Goal: Task Accomplishment & Management: Use online tool/utility

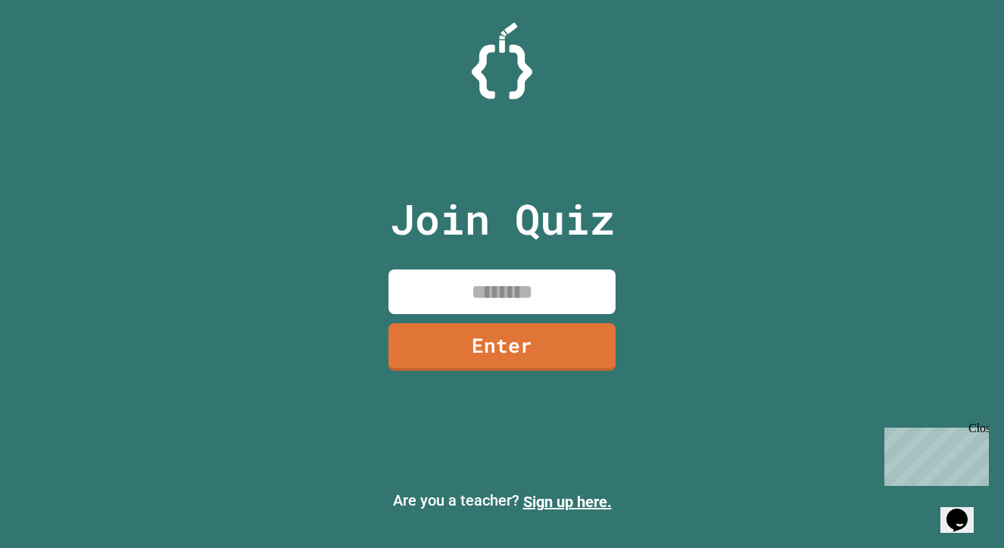
click at [481, 284] on input at bounding box center [501, 291] width 227 height 45
type input "********"
click at [467, 353] on link "Enter" at bounding box center [502, 346] width 231 height 50
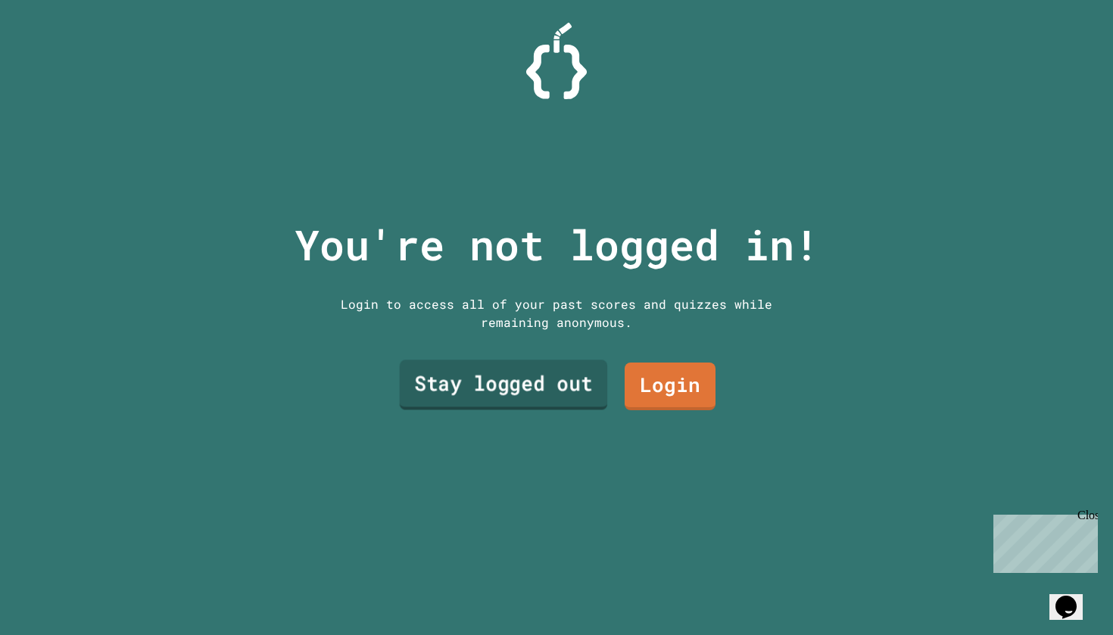
click at [512, 379] on link "Stay logged out" at bounding box center [504, 385] width 208 height 50
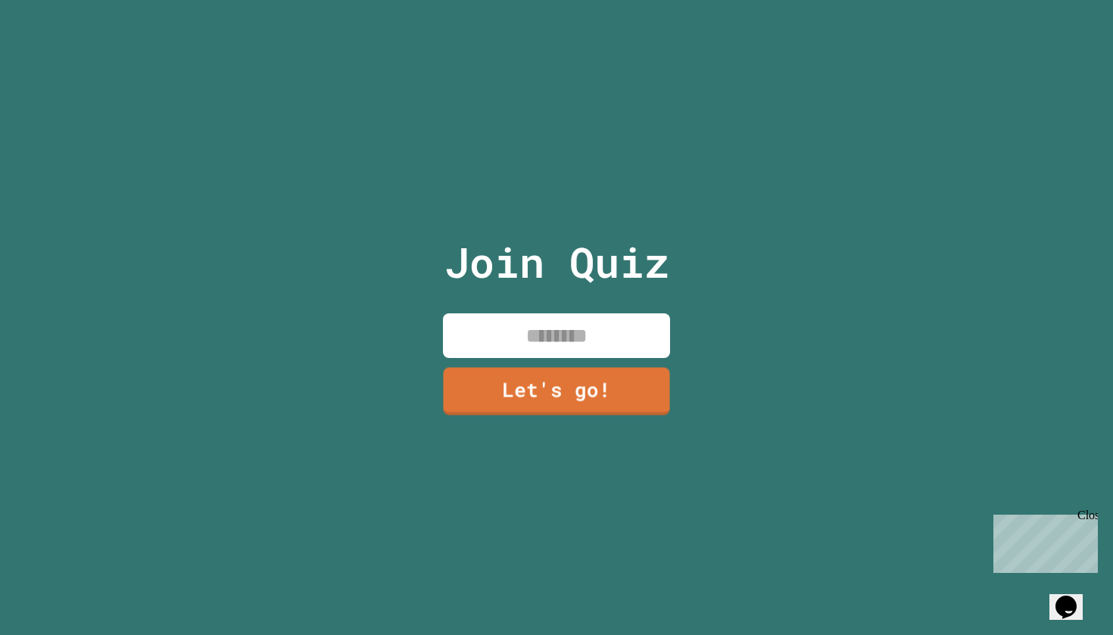
click at [555, 322] on input at bounding box center [556, 335] width 227 height 45
type input "****"
click at [571, 410] on link "Let's go!" at bounding box center [557, 389] width 222 height 50
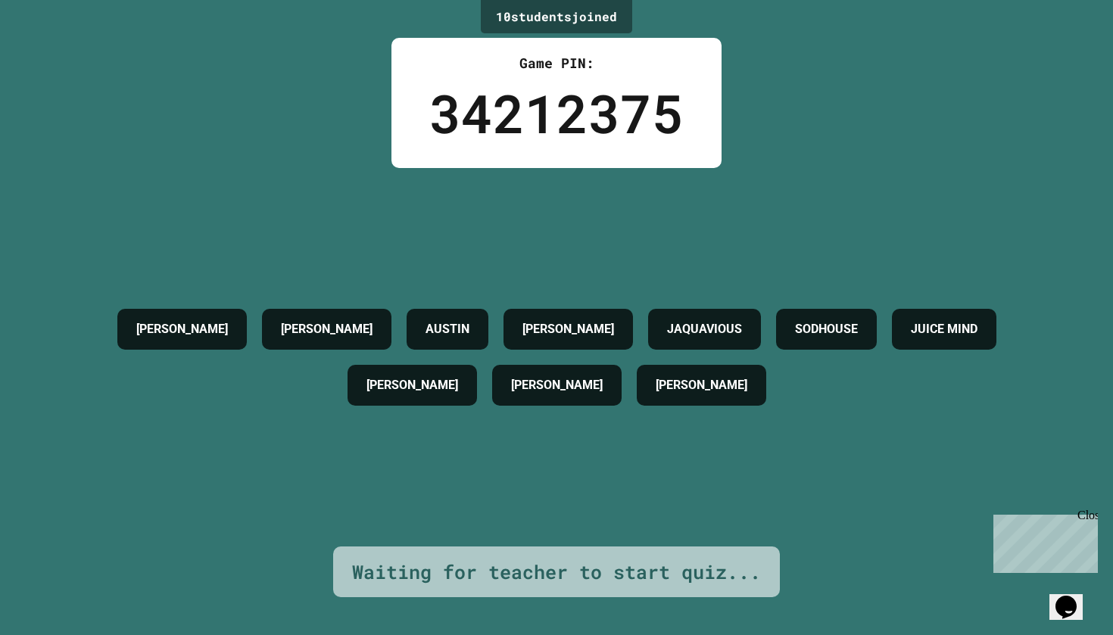
click at [1003, 547] on icon "Chat widget" at bounding box center [1065, 607] width 21 height 23
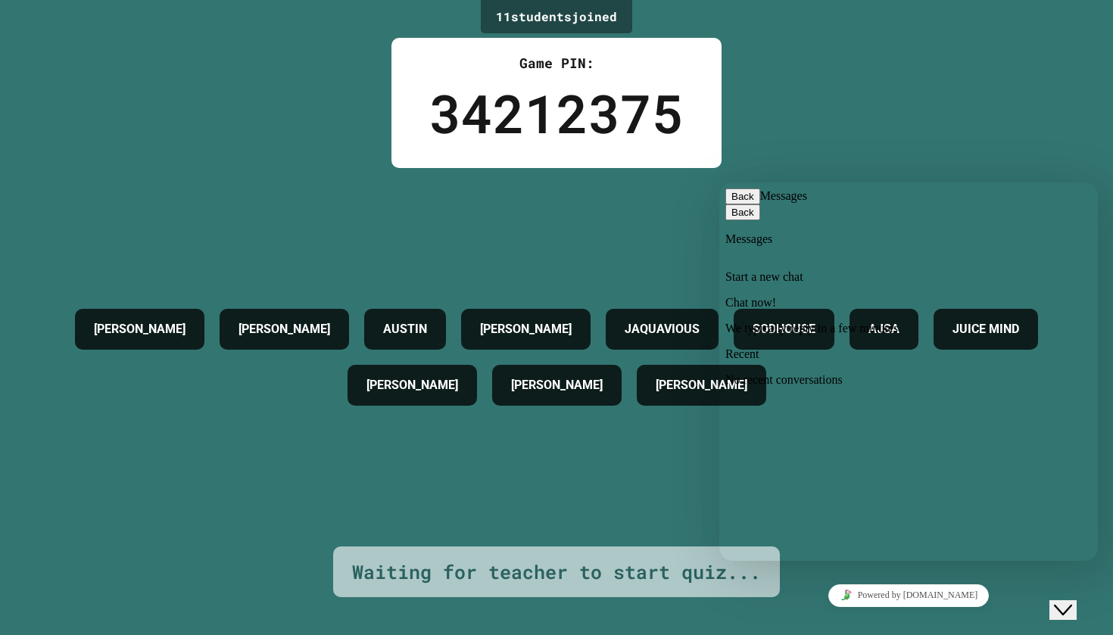
click at [1003, 547] on button "Close Chat This icon closes the chat window." at bounding box center [1062, 610] width 27 height 20
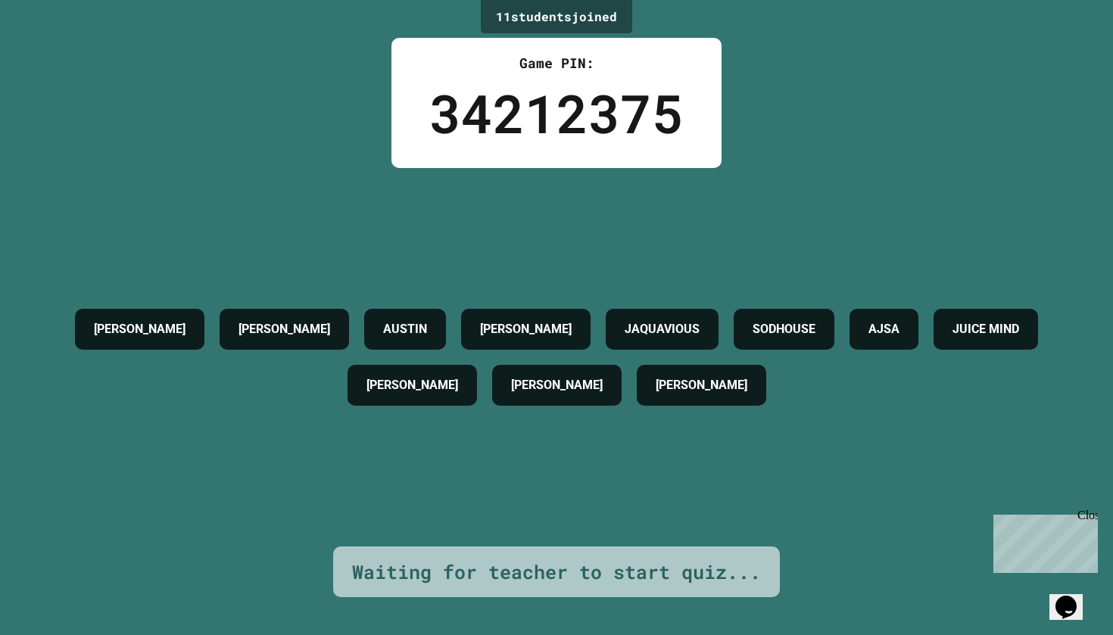
click at [1003, 547] on icon "Opens Chat This icon Opens the chat window." at bounding box center [1066, 607] width 24 height 24
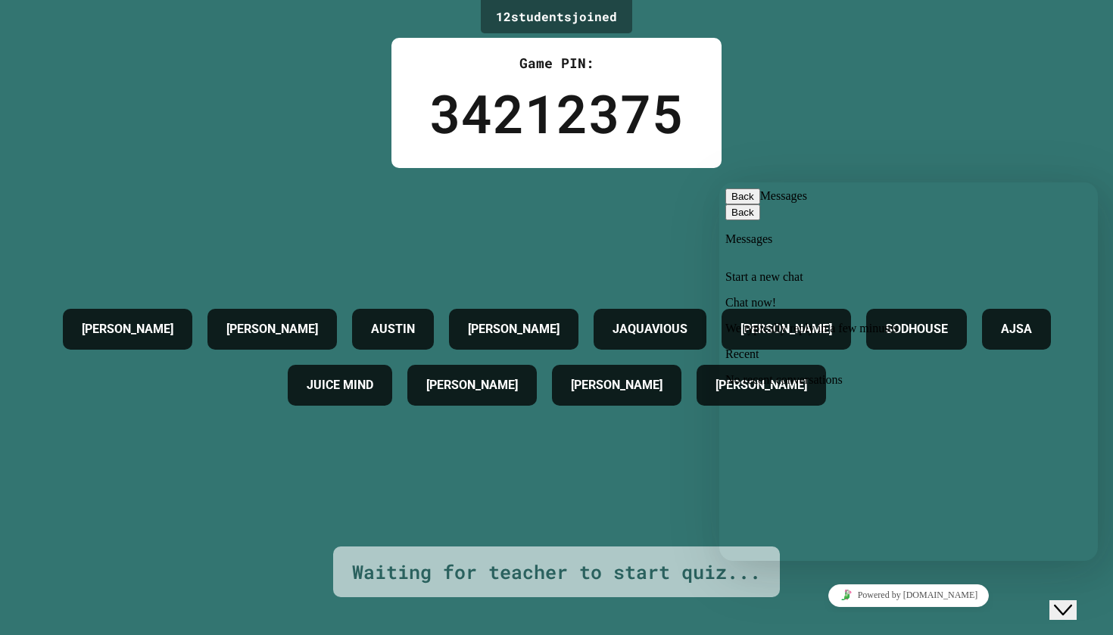
click at [1003, 547] on div "Close Chat This icon closes the chat window." at bounding box center [1063, 610] width 18 height 18
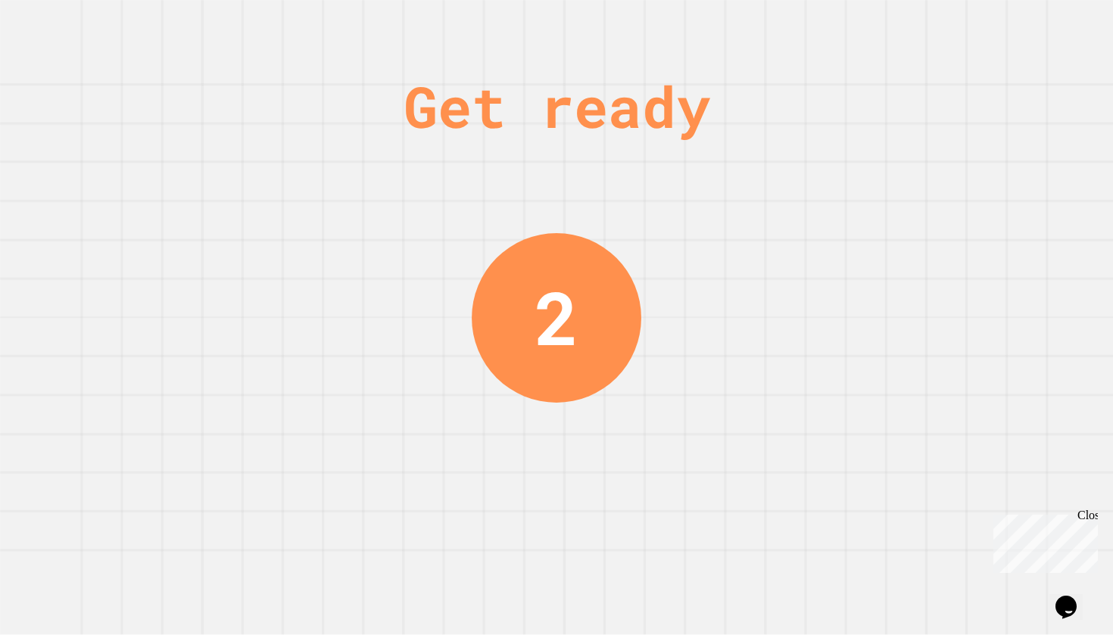
click at [1003, 513] on div "Close" at bounding box center [1086, 518] width 19 height 19
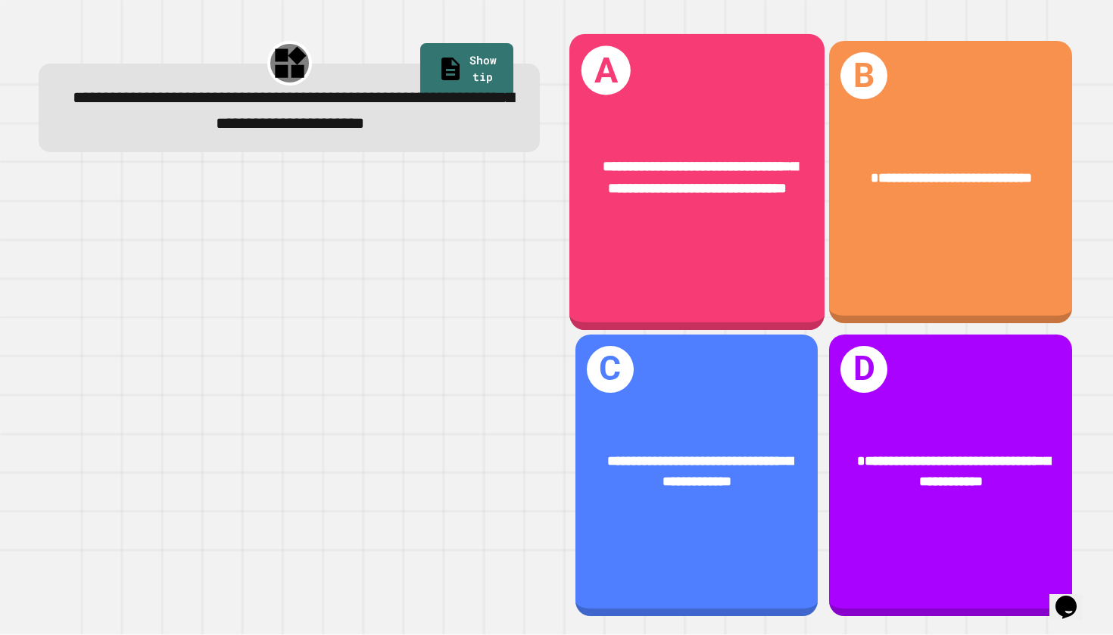
click at [773, 279] on div "**********" at bounding box center [696, 182] width 255 height 296
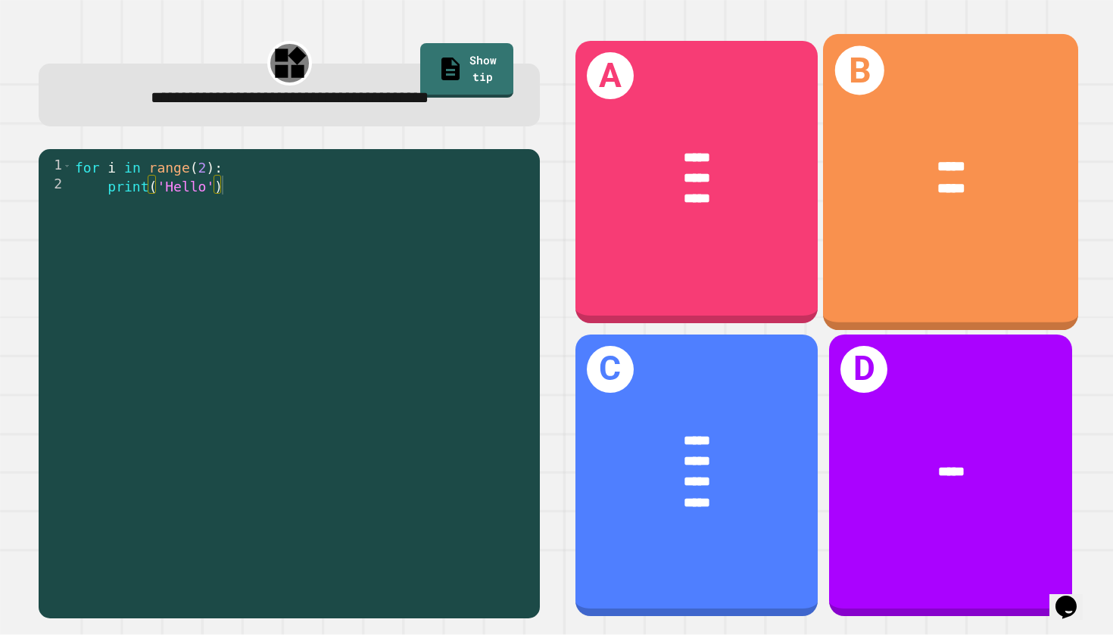
click at [955, 168] on span "*****" at bounding box center [951, 167] width 28 height 14
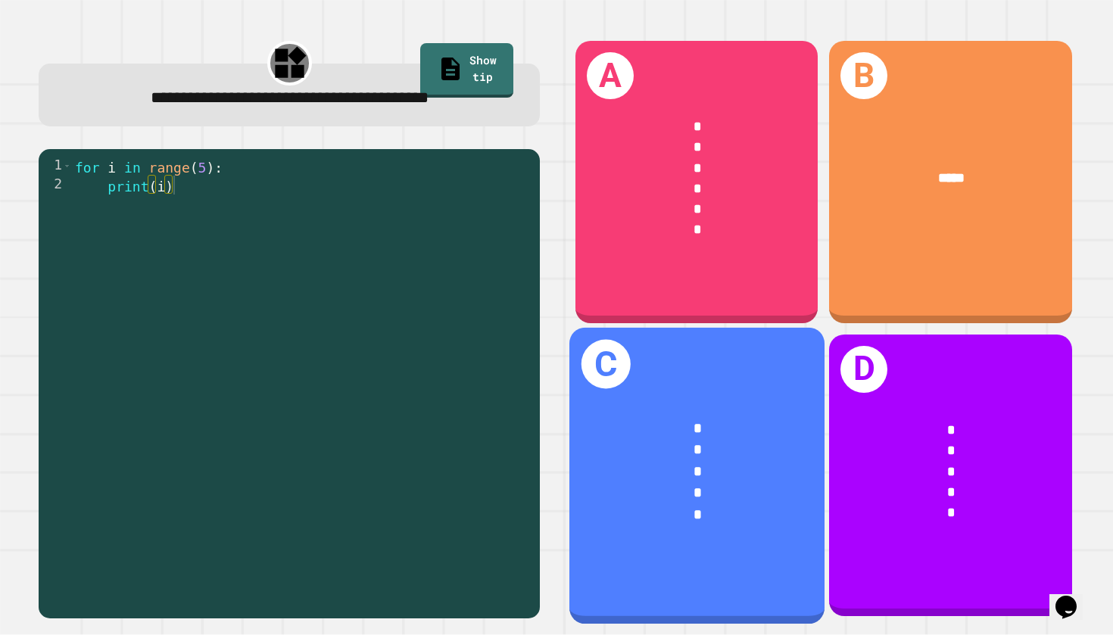
click at [706, 480] on div "*" at bounding box center [697, 471] width 198 height 22
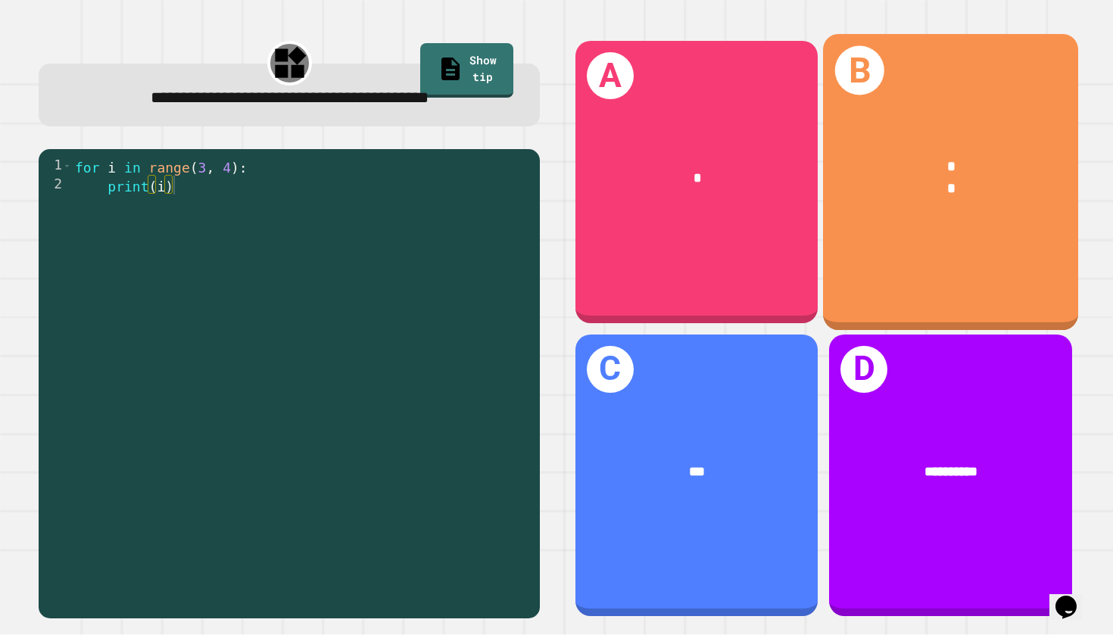
click at [898, 135] on div "* *" at bounding box center [950, 178] width 255 height 100
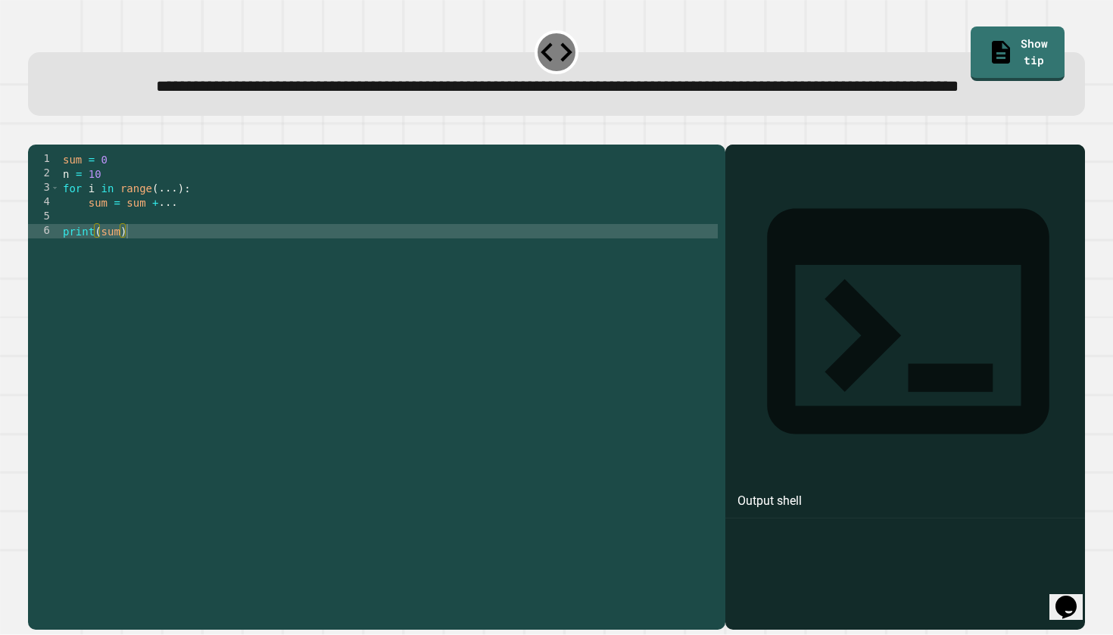
click at [177, 241] on div "sum = 0 n = 10 for i in range ( ... ) : sum = sum + ... print ( sum )" at bounding box center [389, 367] width 658 height 431
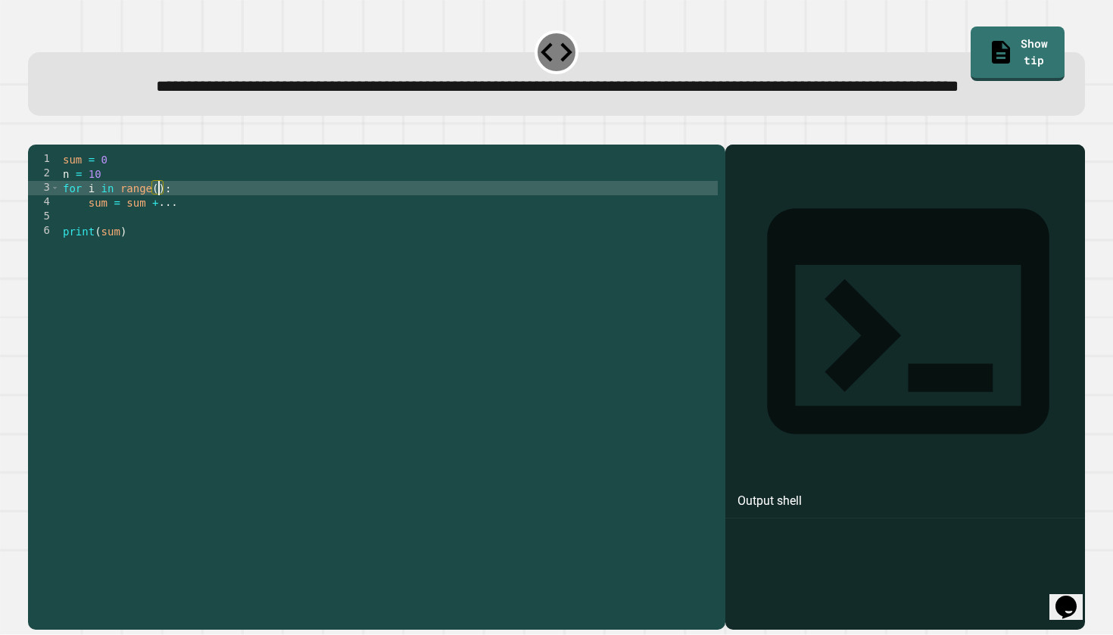
scroll to position [0, 8]
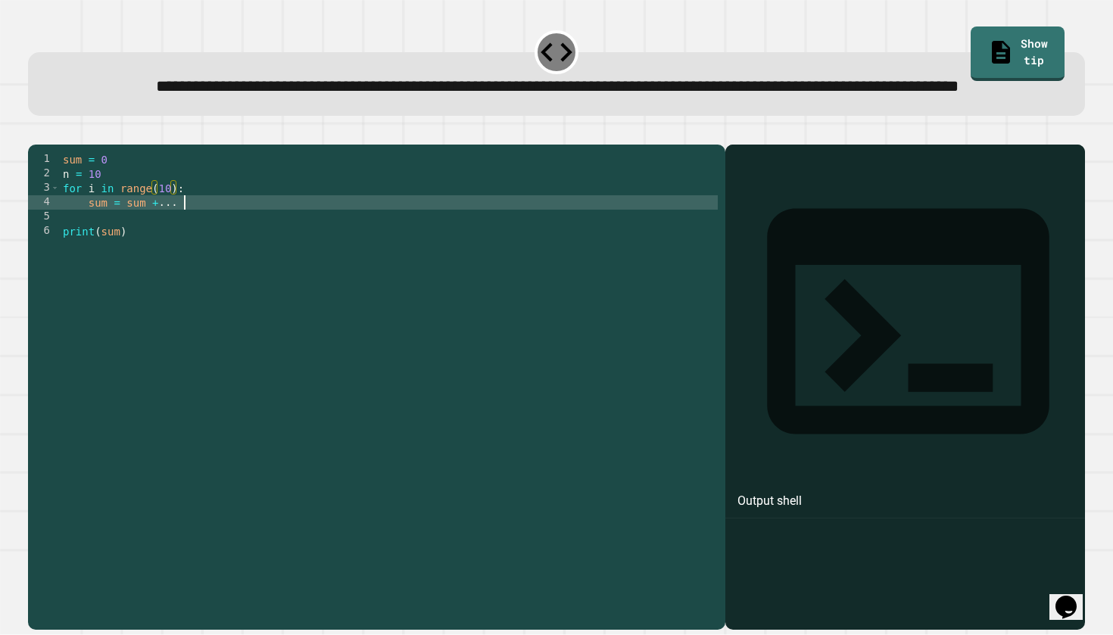
click at [184, 252] on div "sum = 0 n = 10 for i in range ( 10 ) : sum = sum + ... print ( sum )" at bounding box center [389, 367] width 658 height 431
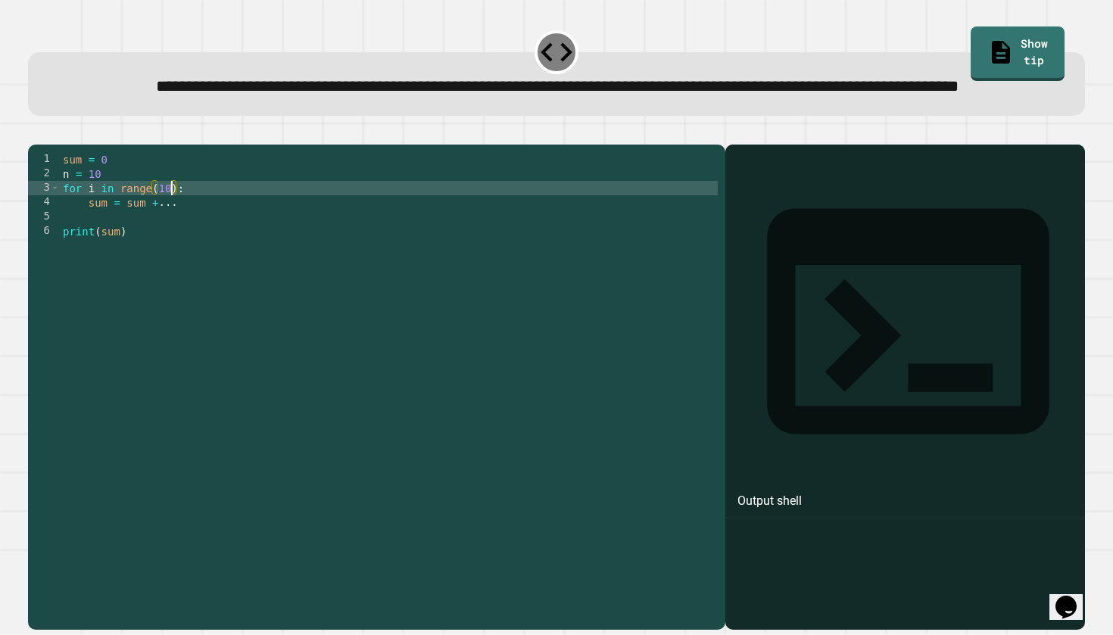
click at [173, 242] on div "sum = 0 n = 10 for i in range ( 10 ) : sum = sum + ... print ( sum )" at bounding box center [389, 367] width 658 height 431
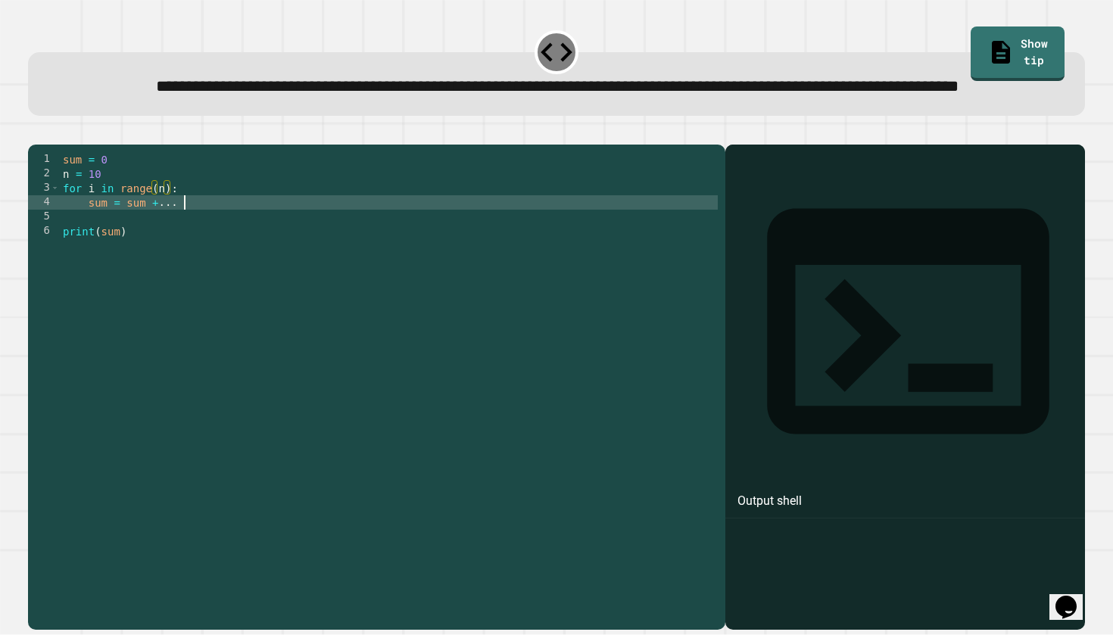
click at [238, 261] on div "sum = 0 n = 10 for i in range ( n ) : sum = sum + ... print ( sum )" at bounding box center [389, 367] width 658 height 431
click at [182, 279] on div "sum = 0 n = 10 for i in range ( n ) : sum = sum + 1 print ( sum )" at bounding box center [389, 367] width 658 height 431
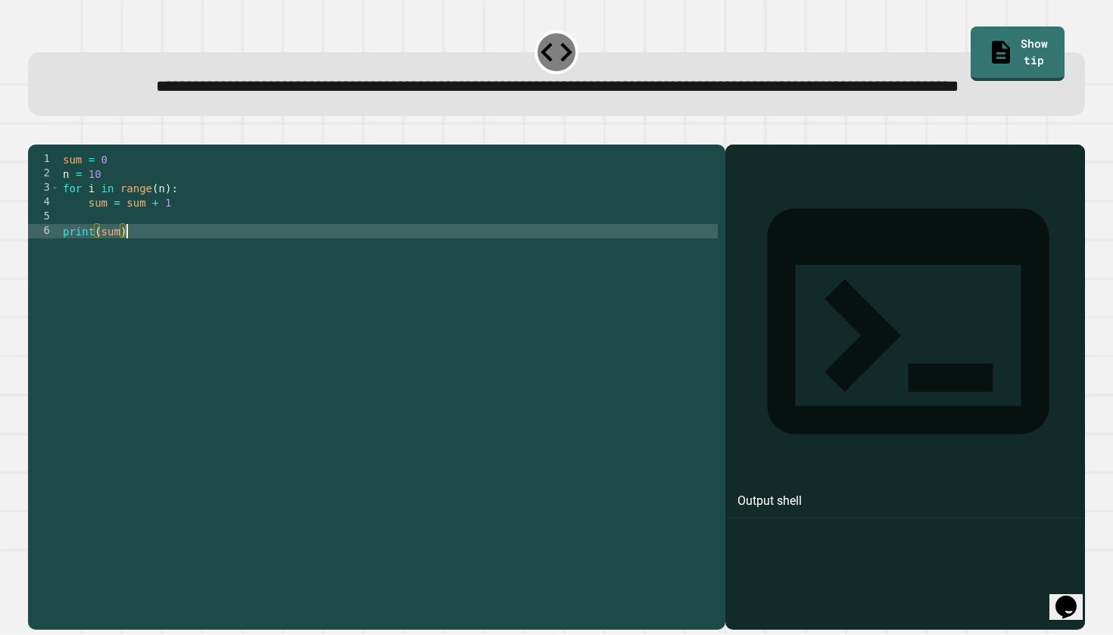
scroll to position [0, 4]
click at [36, 132] on icon "button" at bounding box center [36, 132] width 0 height 0
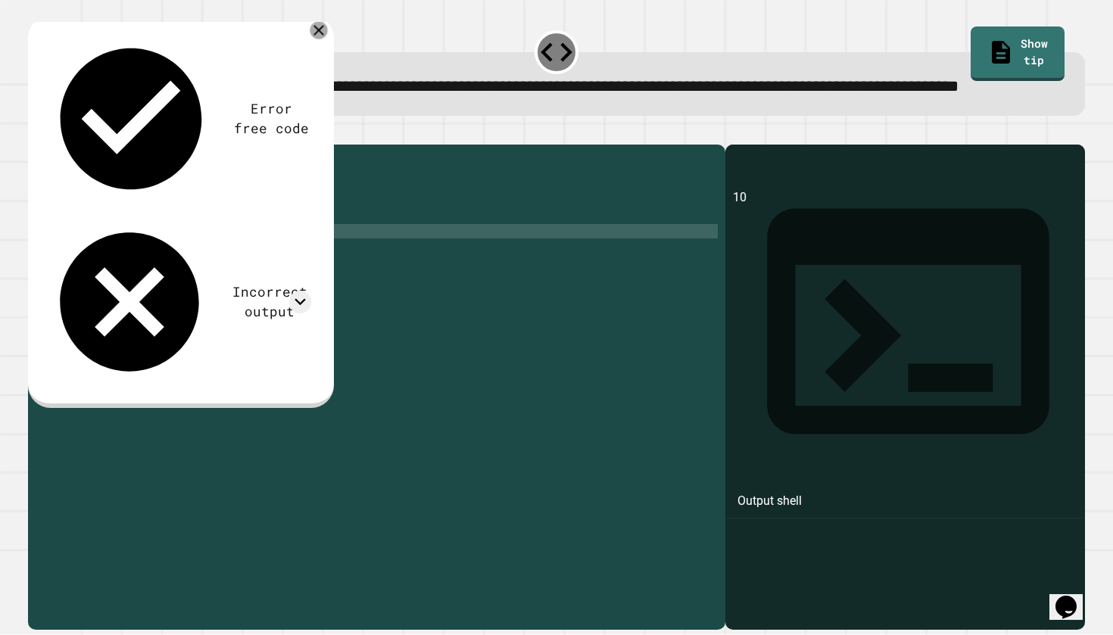
click at [323, 39] on icon at bounding box center [318, 30] width 17 height 17
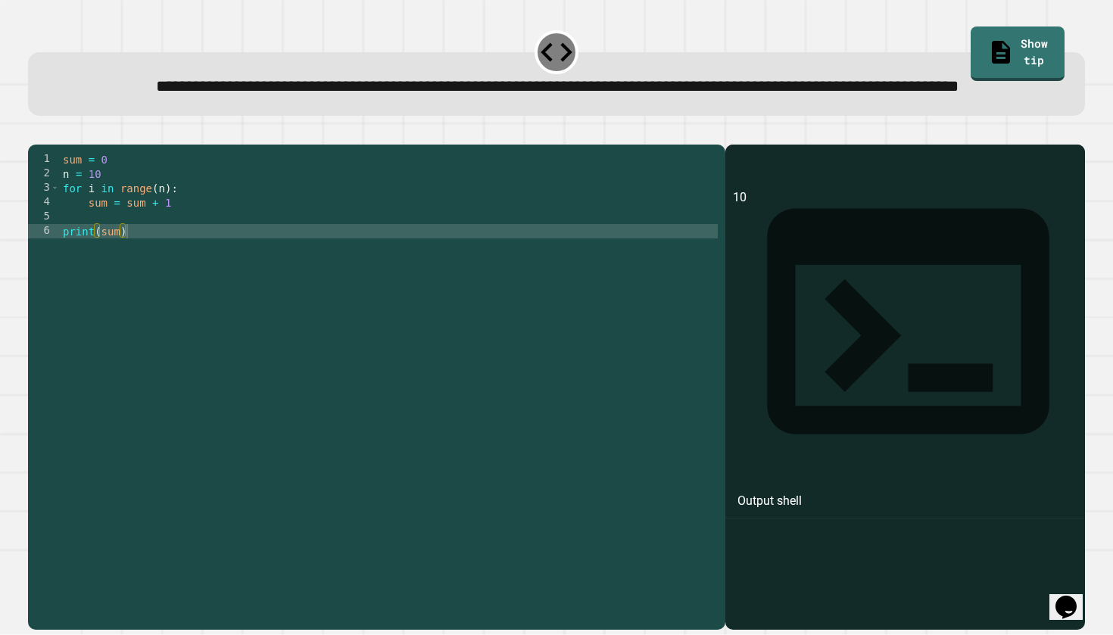
click at [235, 259] on div "sum = 0 n = 10 for i in range ( n ) : sum = sum + 1 print ( sum )" at bounding box center [389, 367] width 658 height 431
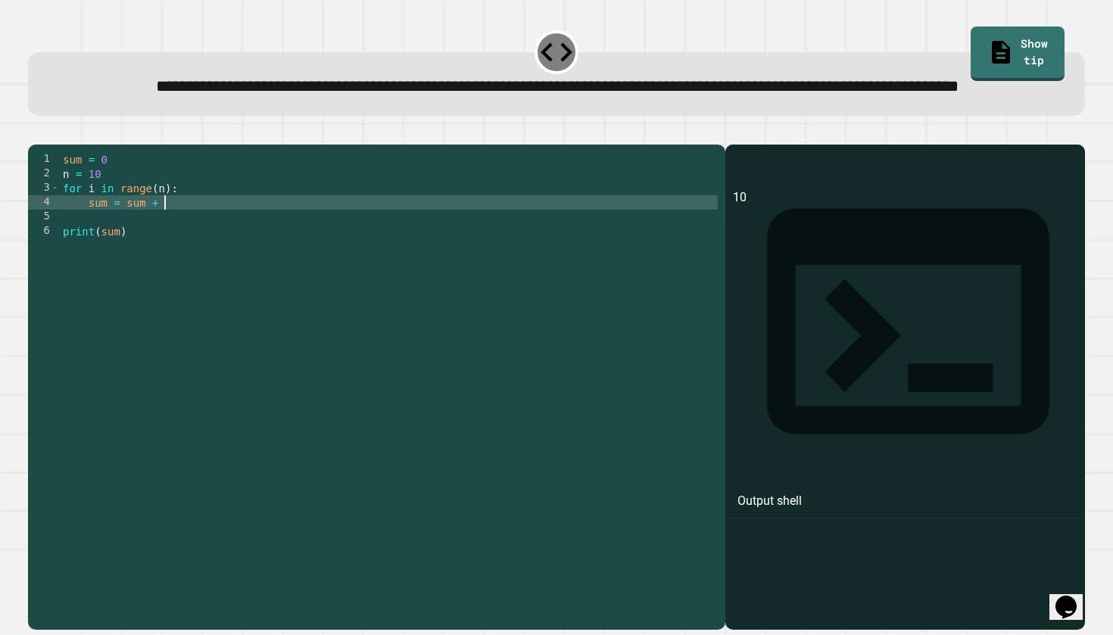
scroll to position [0, 7]
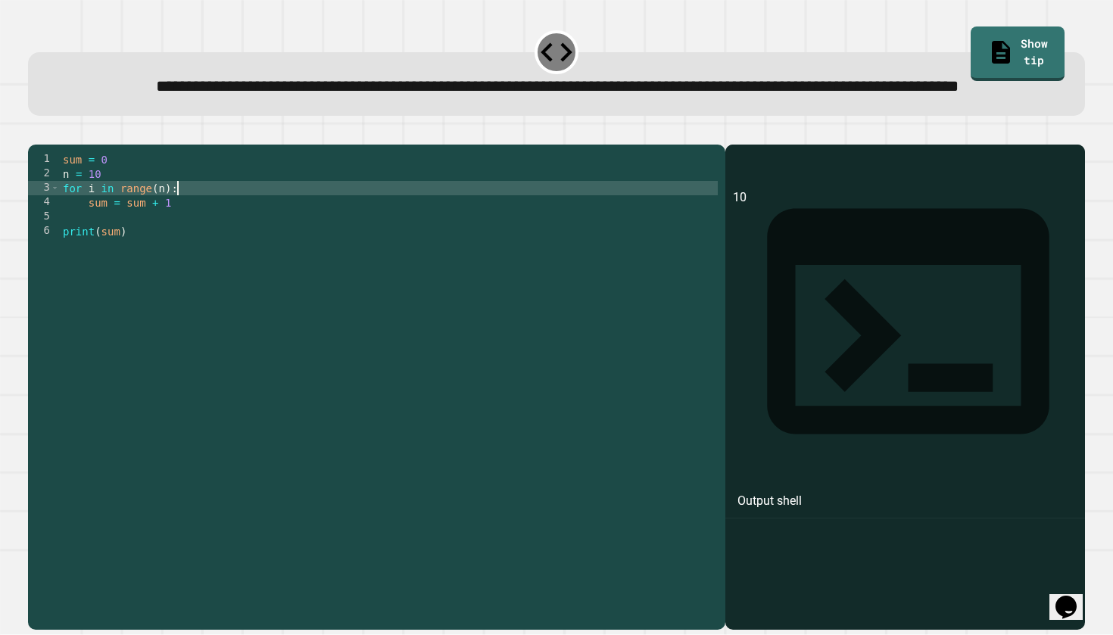
click at [220, 246] on div "sum = 0 n = 10 for i in range ( n ) : sum = sum + 1 print ( sum )" at bounding box center [389, 367] width 658 height 431
type textarea "**********"
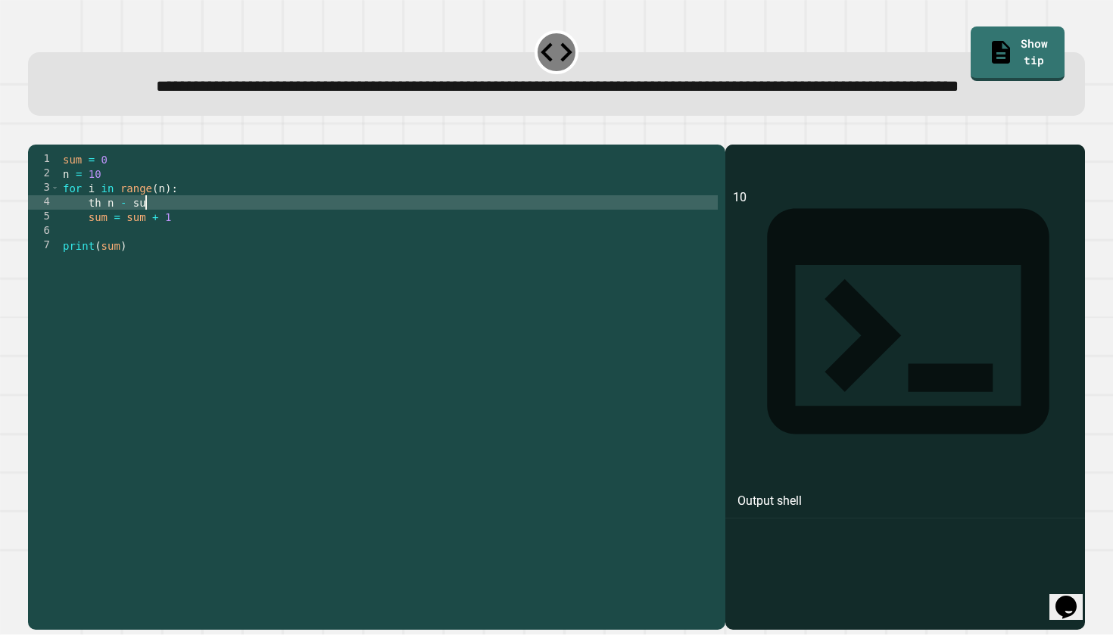
scroll to position [0, 5]
click at [104, 255] on div "sum = 0 n = 10 for i in range ( n ) : th n - sum sum = sum + 1 print ( sum )" at bounding box center [389, 367] width 658 height 431
click at [176, 254] on div "sum = 0 n = 10 for i in range ( n ) : th = n - sum sum = sum + 1 print ( sum )" at bounding box center [389, 367] width 658 height 431
click at [101, 255] on div "sum = 0 n = 10 for i in range ( n ) : th = n - sum sum = sum + 1 print ( sum )" at bounding box center [389, 367] width 658 height 431
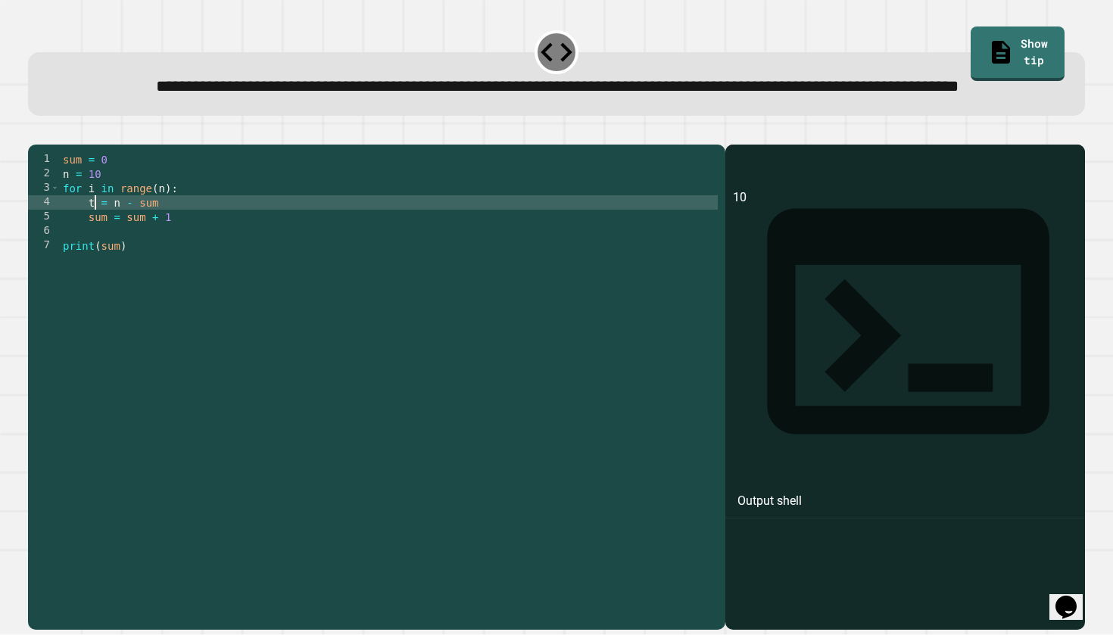
type textarea "**********"
click at [189, 258] on div "sum = 0 n = 10 for i in range ( n ) : th = n - sum sum = sum + 1 print ( sum )" at bounding box center [389, 367] width 658 height 431
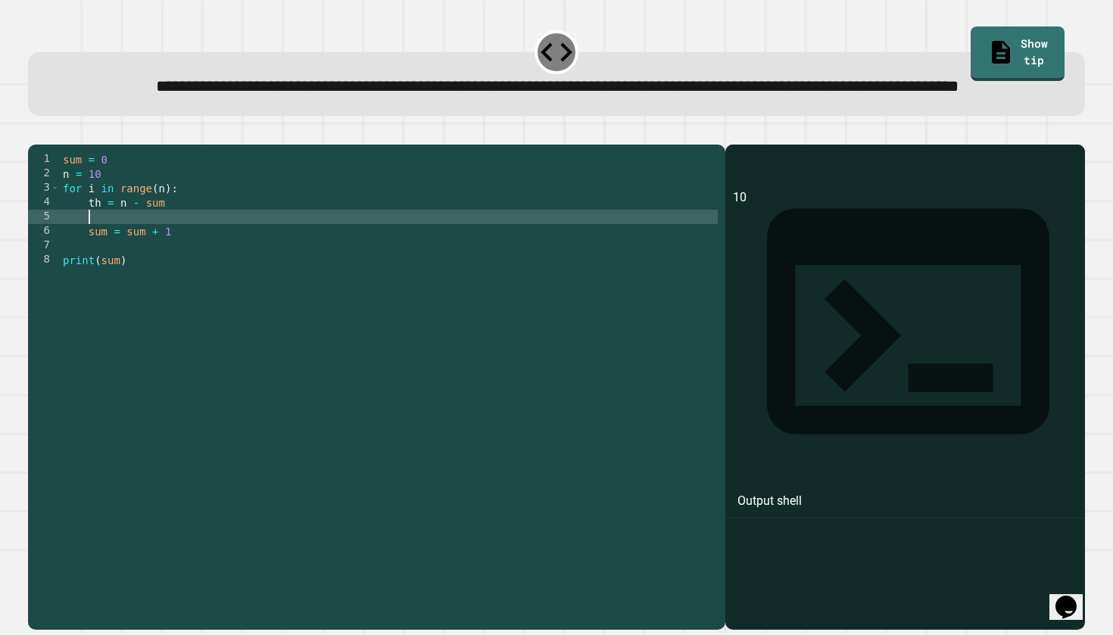
scroll to position [0, 0]
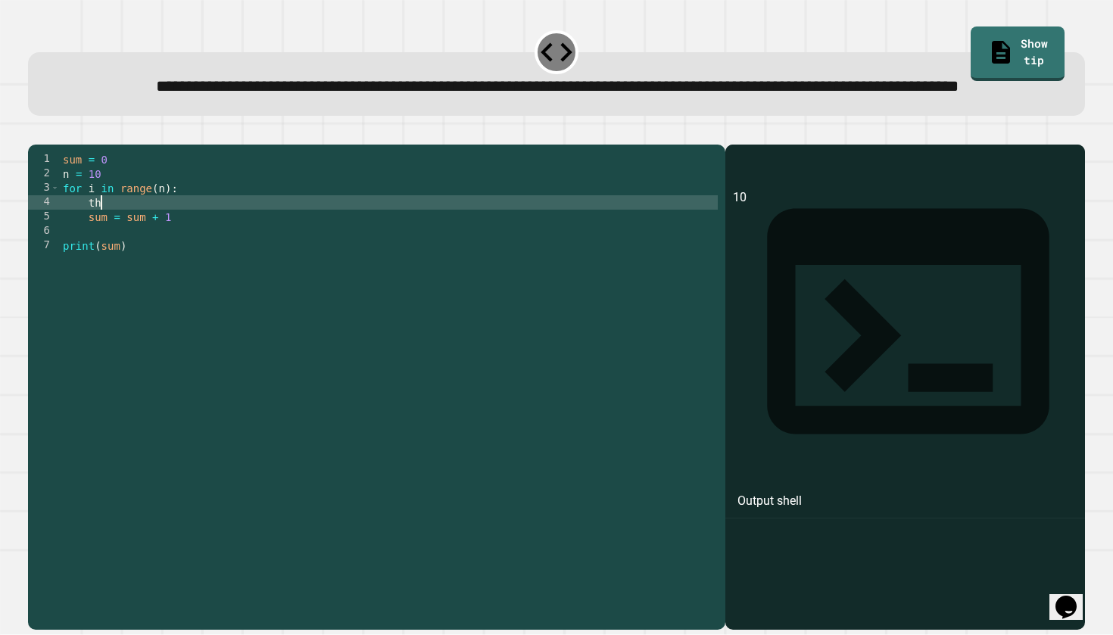
type textarea "*"
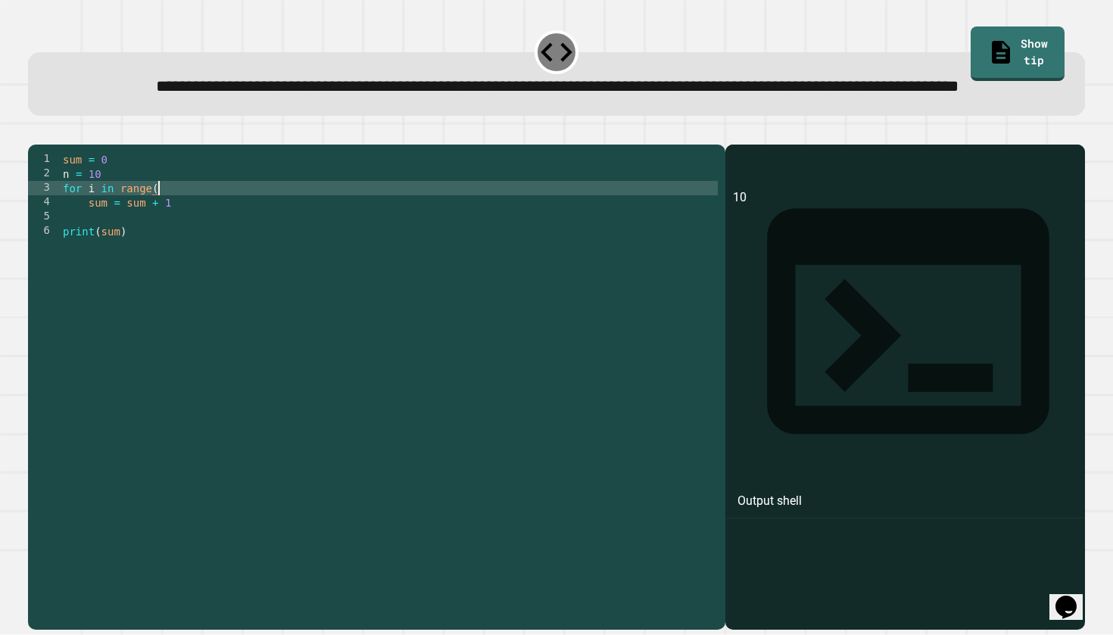
click at [81, 148] on icon "button" at bounding box center [75, 142] width 12 height 12
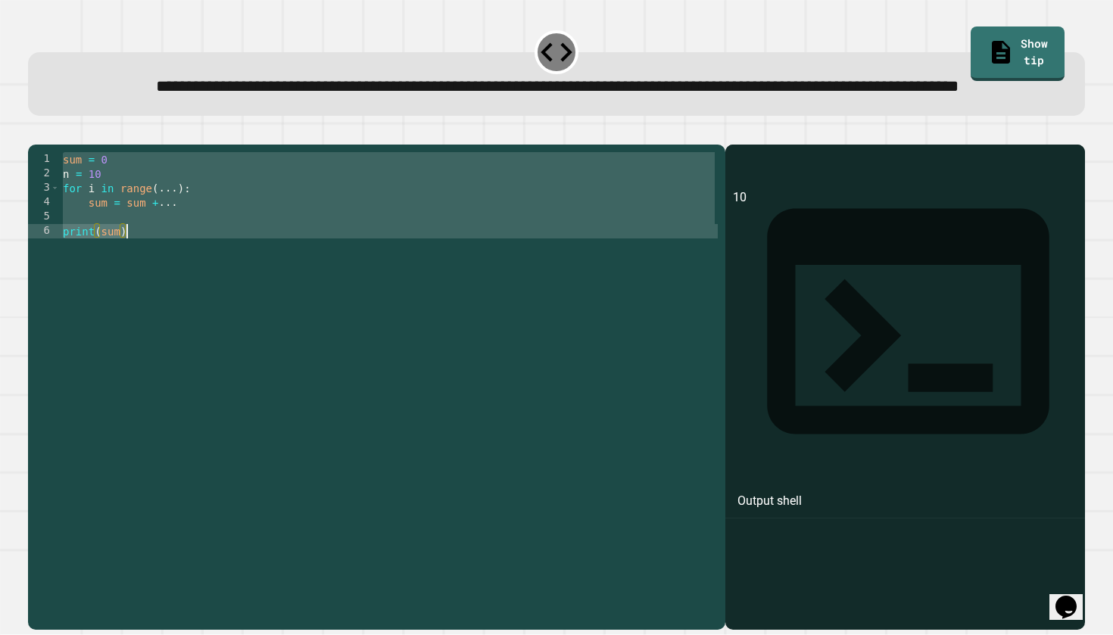
click at [157, 259] on div "sum = 0 n = 10 for i in range ( ... ) : sum = sum + ... print ( sum )" at bounding box center [389, 367] width 658 height 431
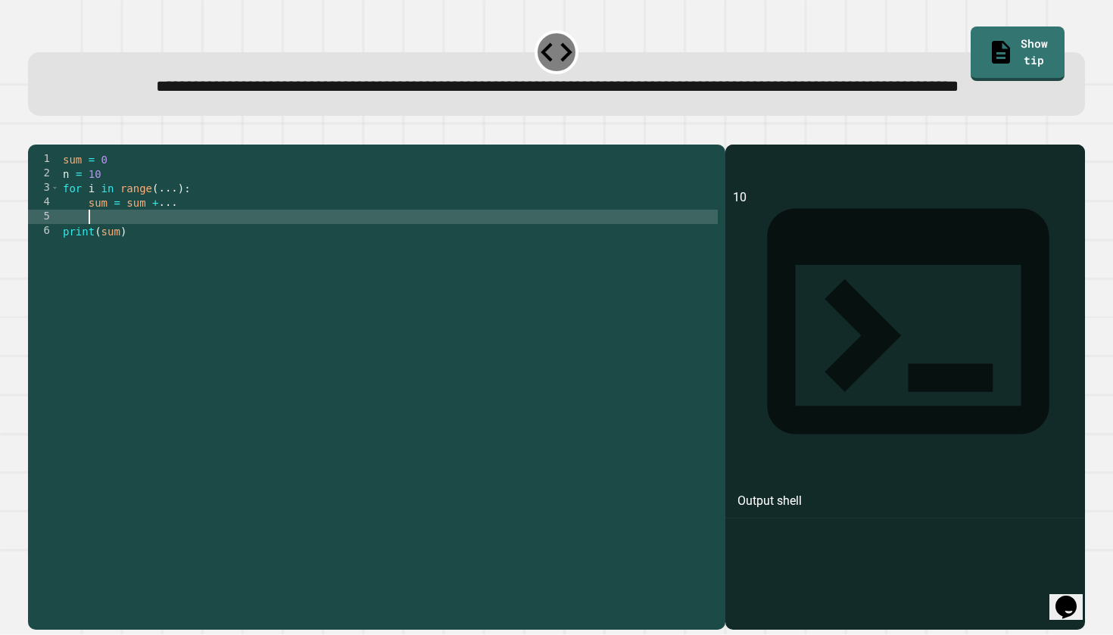
click at [156, 268] on div "sum = 0 n = 10 for i in range ( ... ) : sum = sum + ... print ( sum )" at bounding box center [389, 367] width 658 height 431
click at [180, 242] on div "sum = 0 n = 10 for i in range ( ... ) : sum = sum + ... print ( sum )" at bounding box center [389, 367] width 658 height 431
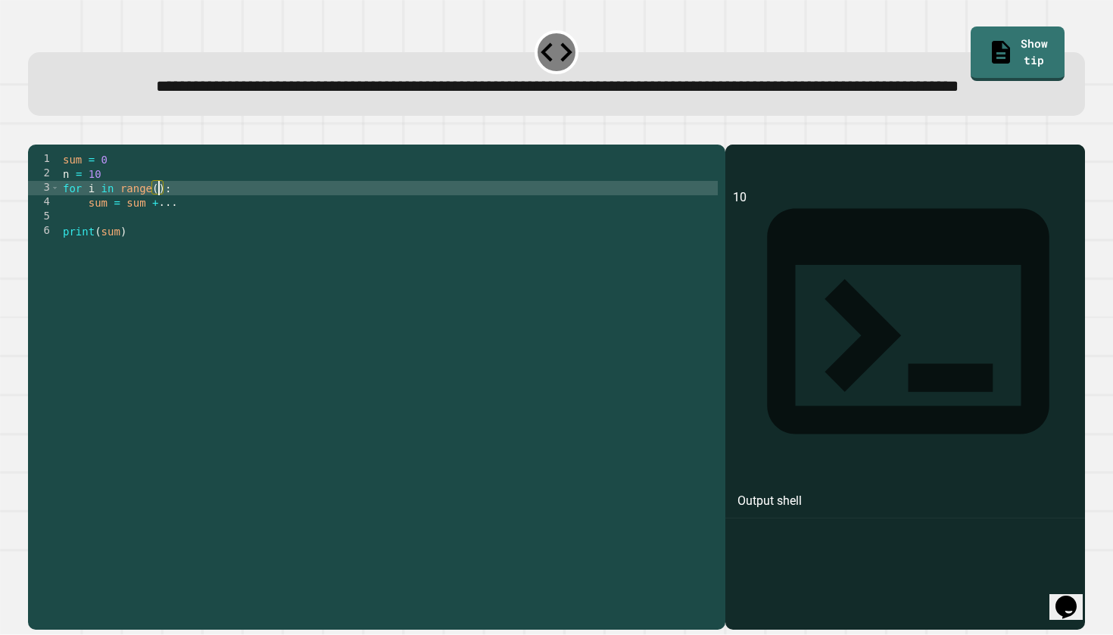
scroll to position [0, 8]
click at [197, 257] on div "sum = 0 n = 10 for i in range ( 10 ) : sum = sum + ... print ( sum )" at bounding box center [389, 367] width 658 height 431
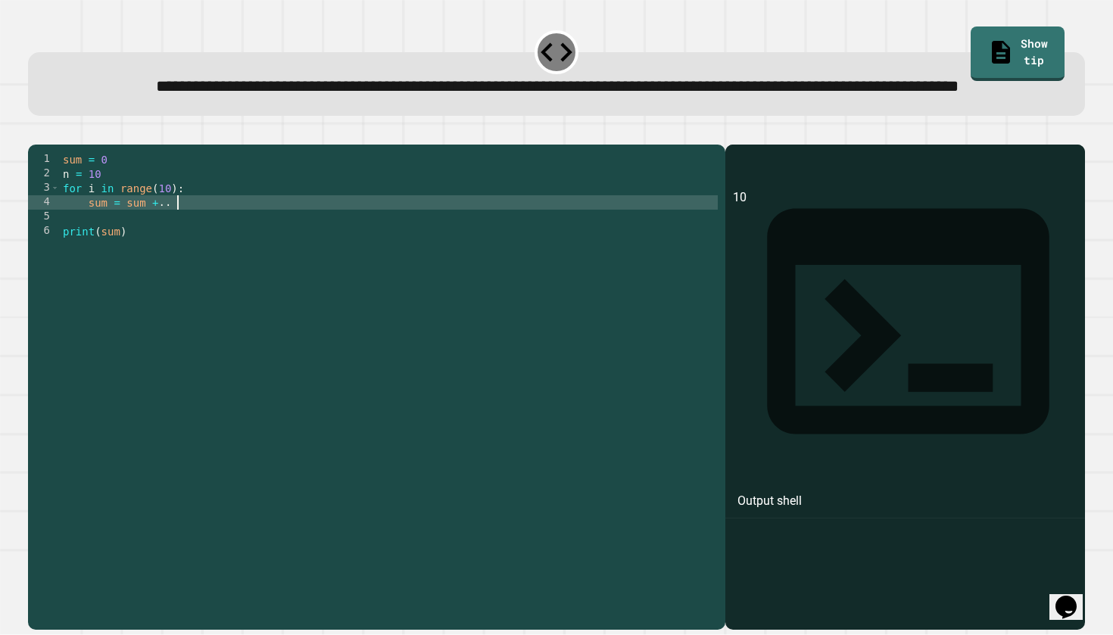
scroll to position [0, 7]
type textarea "**********"
click at [48, 147] on icon "button" at bounding box center [46, 141] width 8 height 11
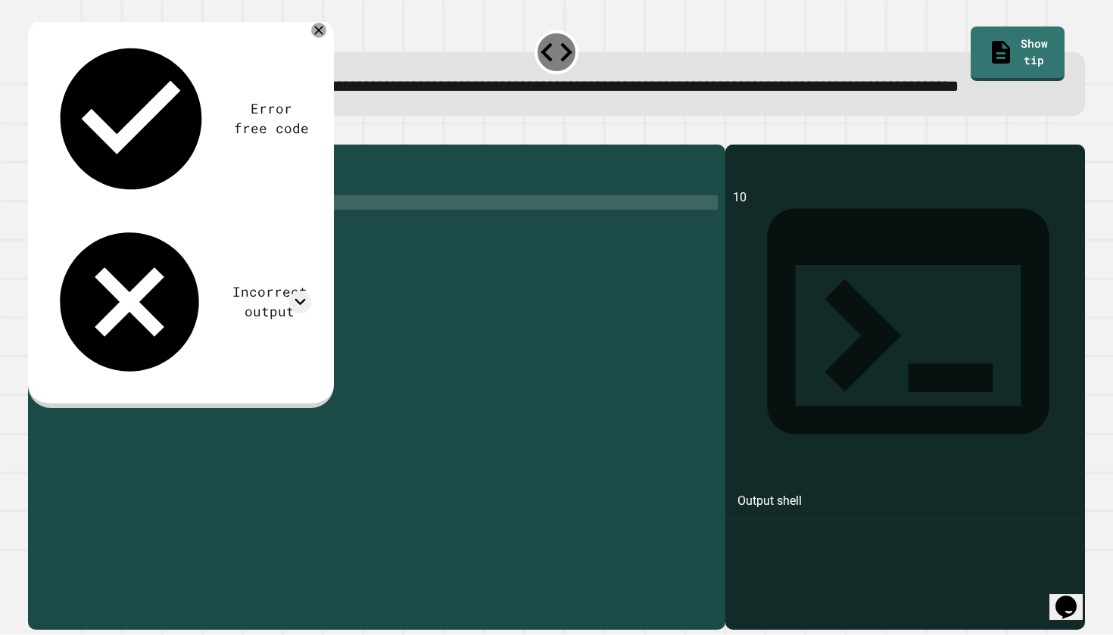
click at [97, 145] on div at bounding box center [557, 135] width 1058 height 18
click at [173, 235] on div "sum = 0 n = 10 for i in range ( 10 ) : sum = sum + 1 print ( sum )" at bounding box center [389, 367] width 658 height 431
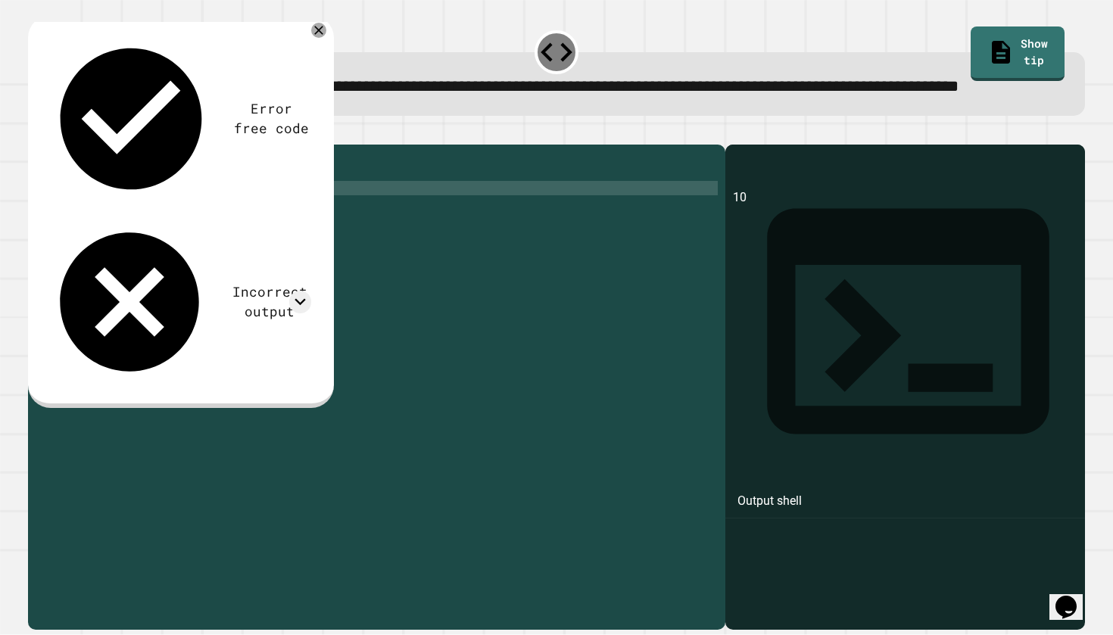
click at [199, 248] on div "sum = 0 n = 10 for i in range ( 10 ) : sum = sum + 1 print ( sum )" at bounding box center [389, 367] width 658 height 431
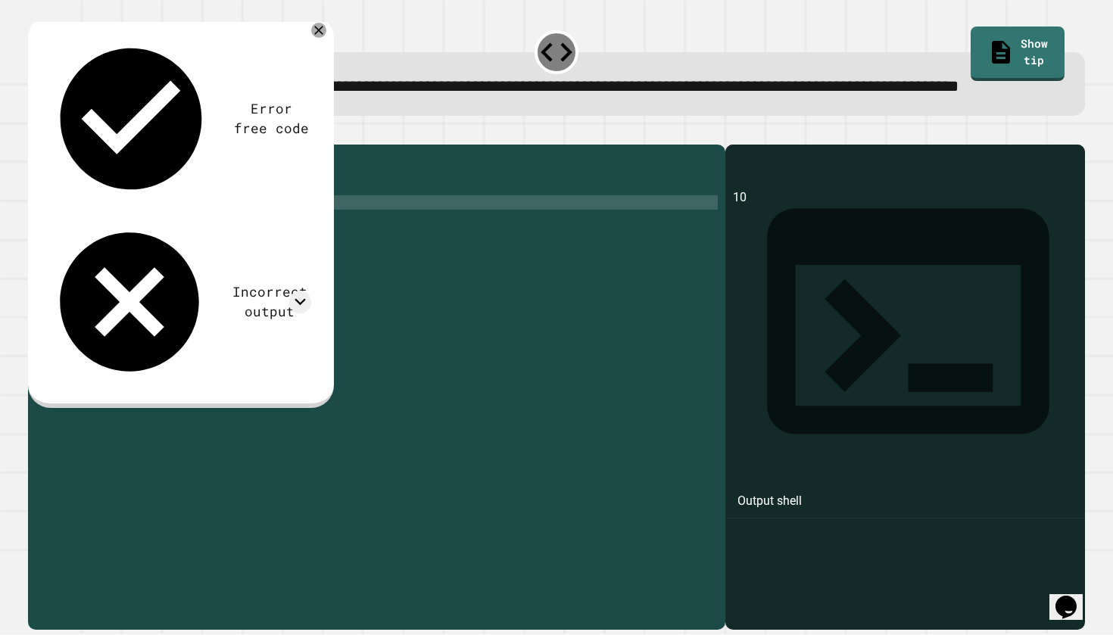
click at [199, 248] on div "sum = 0 n = 10 for i in range ( 10 ) : sum = sum + 1 print ( sum )" at bounding box center [389, 367] width 658 height 431
click at [199, 246] on div "sum = 0 n = 10 for i in range ( 10 ) : sum = sum + 1 print ( sum )" at bounding box center [389, 367] width 658 height 431
click at [199, 248] on div "sum = 0 n = 10 for i in range ( 10 ) : sum = sum + 1 print ( sum )" at bounding box center [389, 367] width 658 height 431
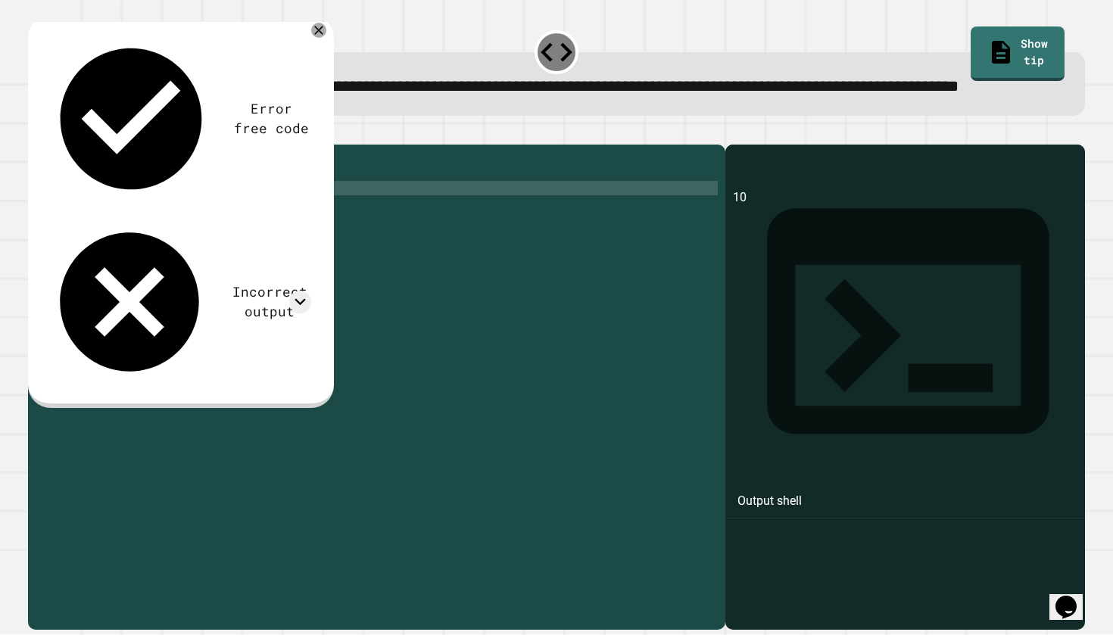
click at [172, 241] on div "sum = 0 n = 10 for i in range ( 10 ) : sum = sum + 1 print ( sum )" at bounding box center [389, 367] width 658 height 431
click at [314, 39] on icon at bounding box center [319, 30] width 18 height 18
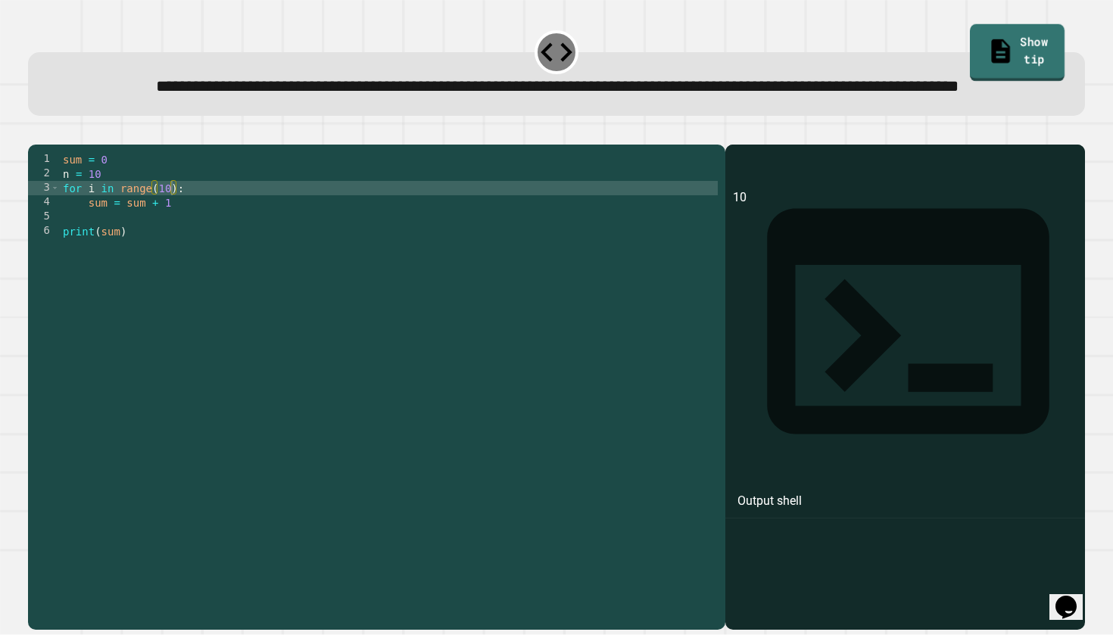
click at [1003, 48] on link "Show tip" at bounding box center [1017, 52] width 95 height 57
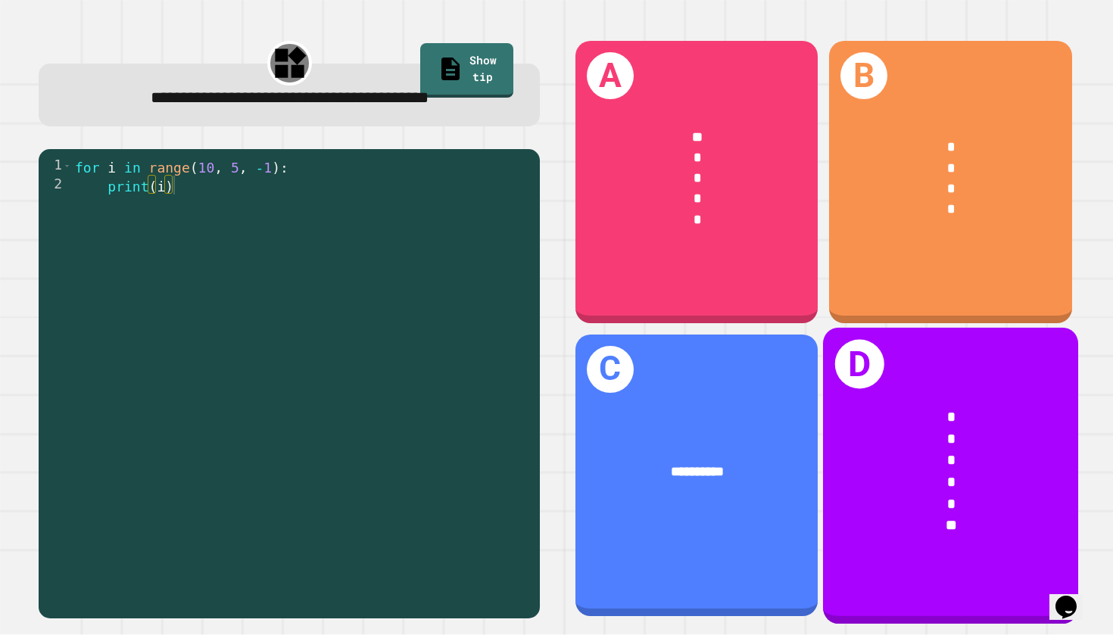
click at [935, 392] on div "* * * * * **" at bounding box center [950, 471] width 255 height 187
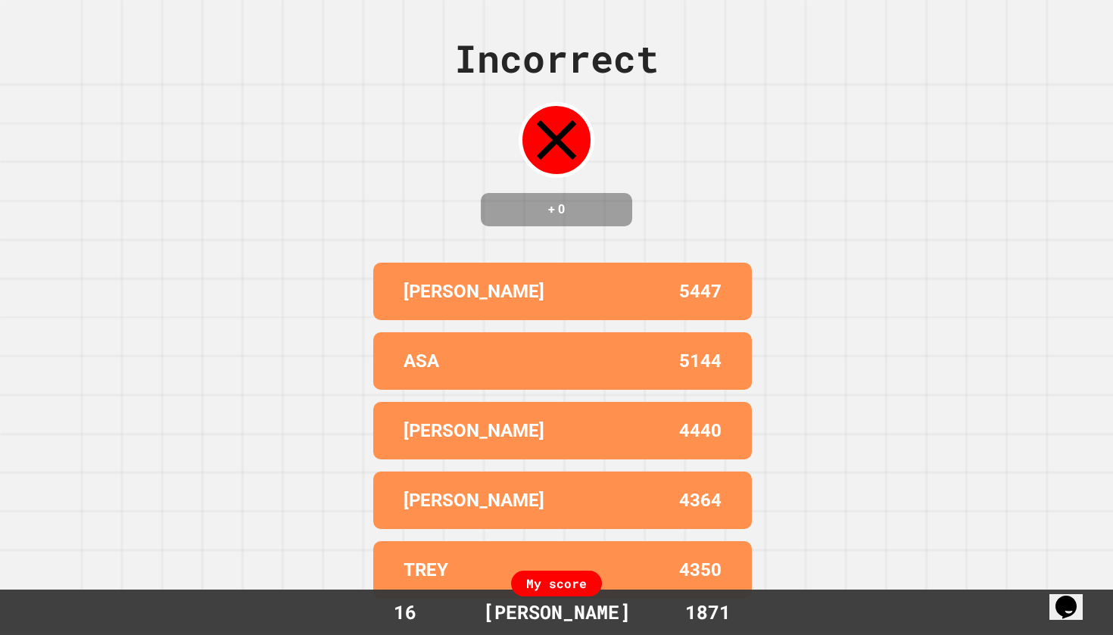
scroll to position [0, 0]
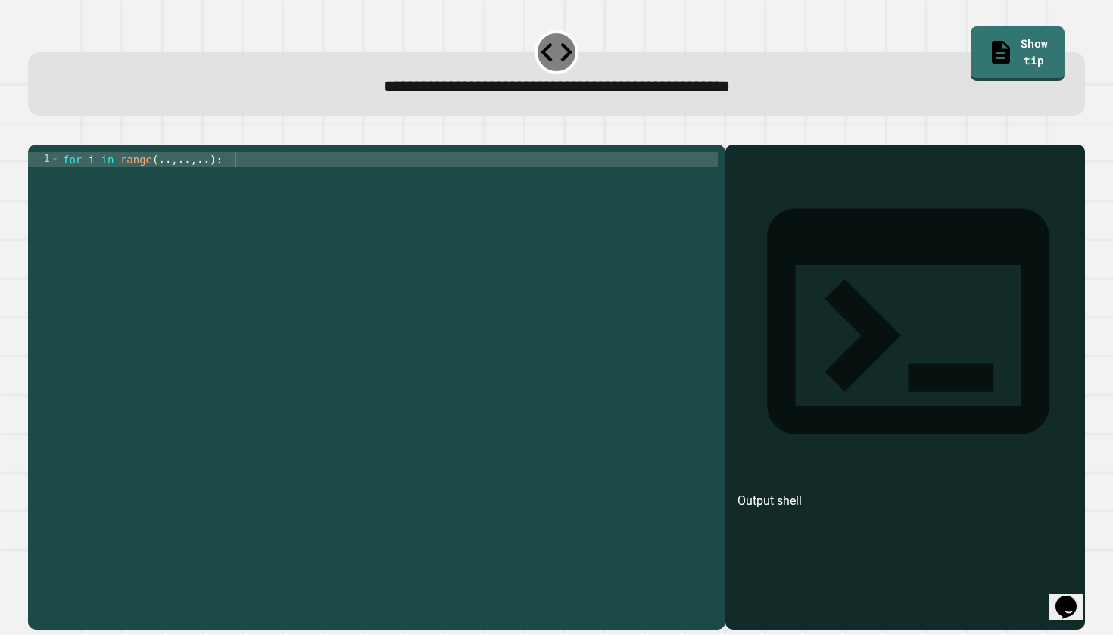
click at [285, 184] on div "for i in range ( .. , .. , .. ) :" at bounding box center [389, 382] width 658 height 460
click at [173, 185] on div "for i in range ( .. , .. , .. ) :" at bounding box center [389, 382] width 658 height 460
click at [548, 188] on div "for i in range ( 10 , .. , .. ) :" at bounding box center [389, 382] width 658 height 460
click at [66, 132] on icon "button" at bounding box center [66, 132] width 0 height 0
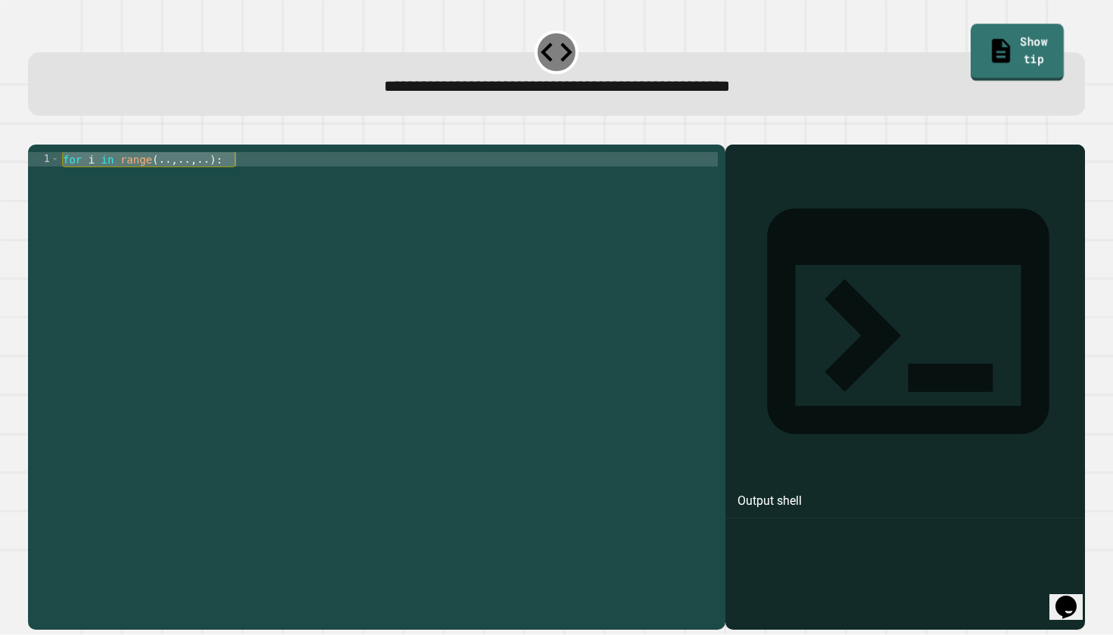
click at [987, 45] on icon at bounding box center [1000, 50] width 27 height 29
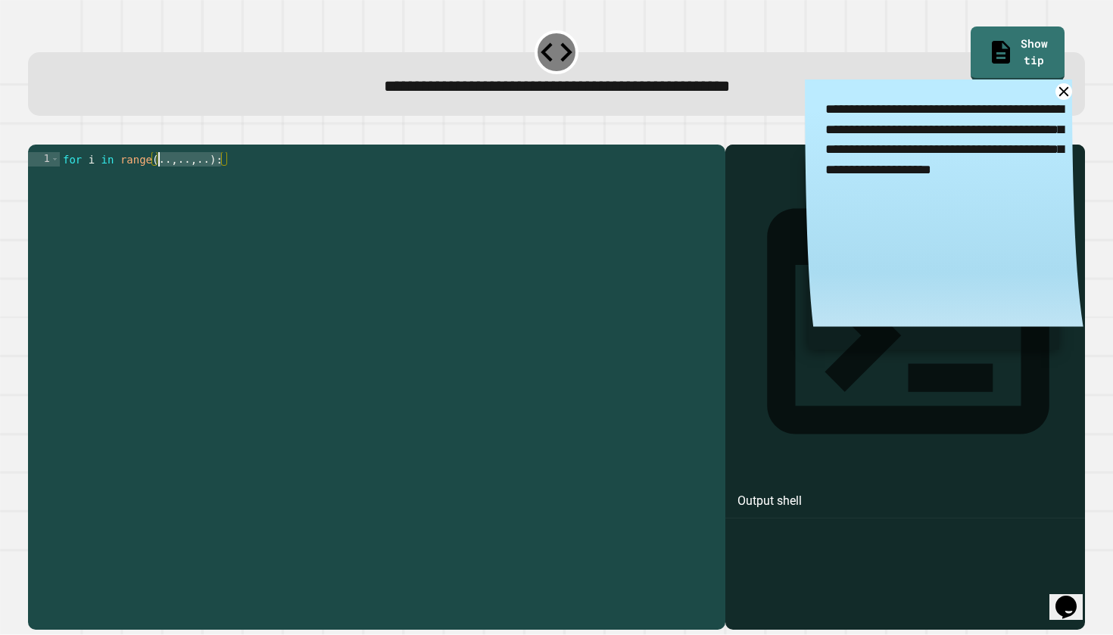
drag, startPoint x: 220, startPoint y: 185, endPoint x: 159, endPoint y: 186, distance: 61.3
click at [159, 186] on div "for i in range ( .. , .. , .. ) :" at bounding box center [389, 382] width 658 height 460
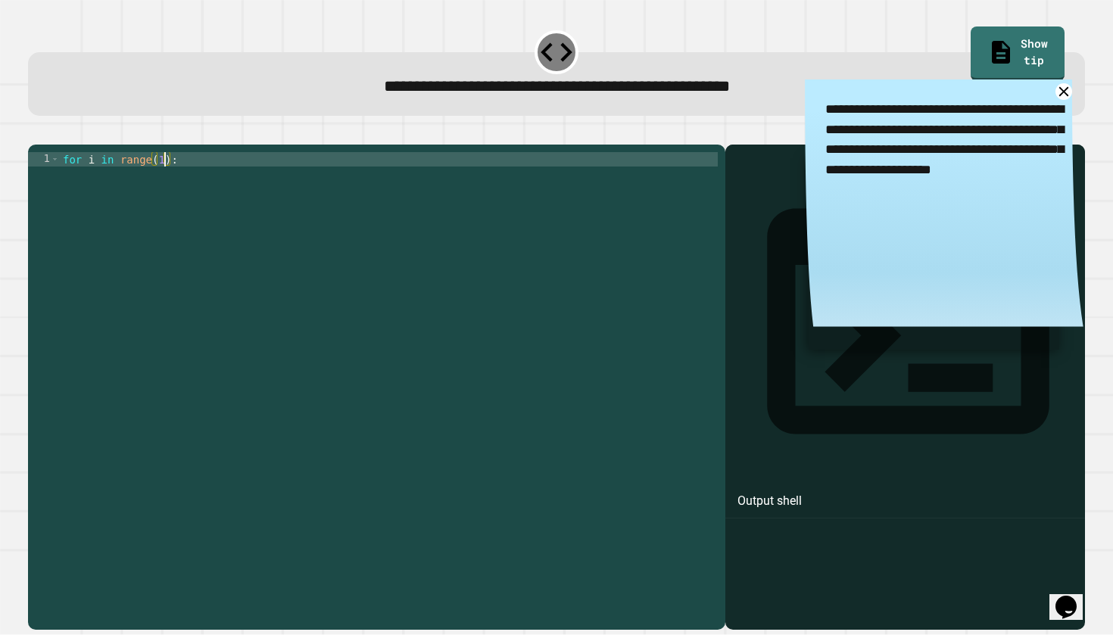
type textarea "**********"
click at [257, 178] on div "for i in range ( 10 ) :" at bounding box center [389, 382] width 658 height 460
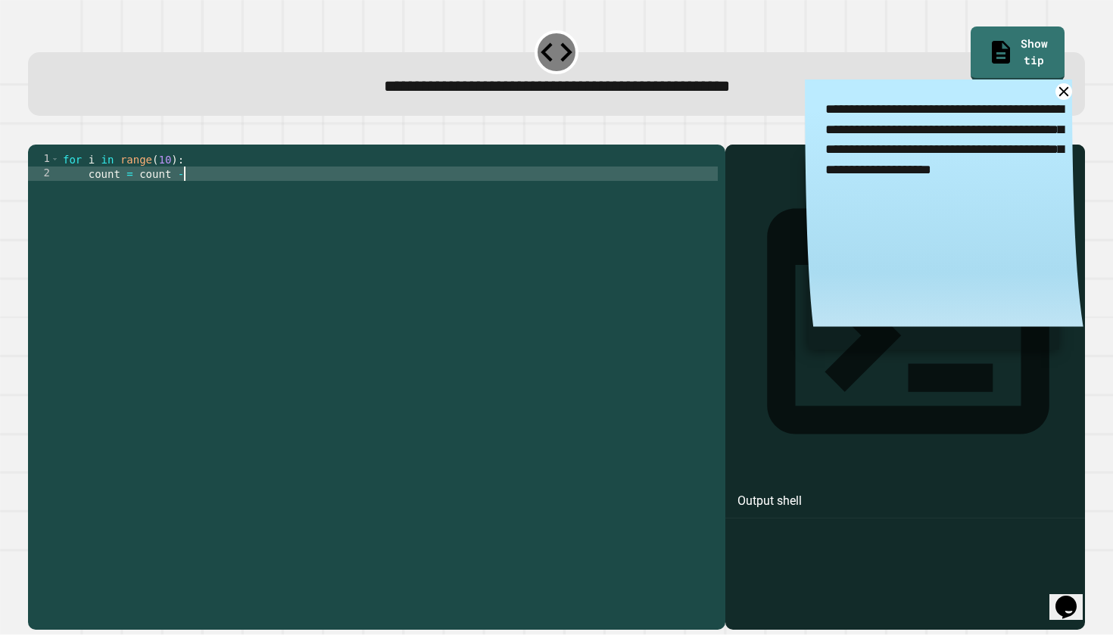
scroll to position [0, 8]
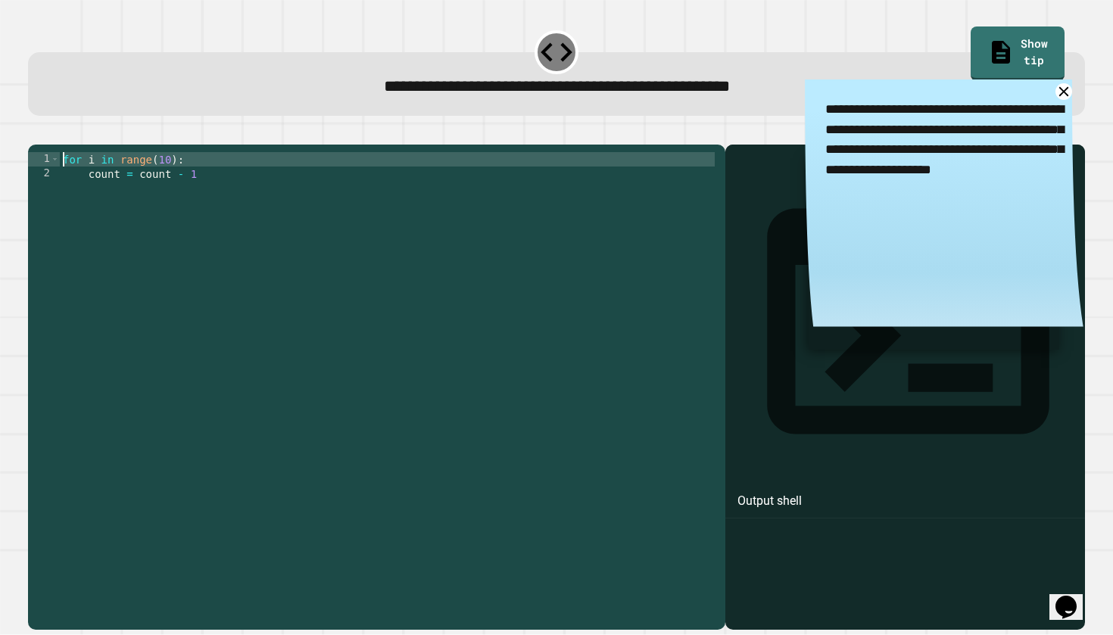
click at [45, 167] on div "1" at bounding box center [44, 159] width 32 height 14
click at [48, 167] on div "1" at bounding box center [44, 159] width 32 height 14
click at [42, 167] on div "1" at bounding box center [44, 159] width 32 height 14
drag, startPoint x: 45, startPoint y: 178, endPoint x: 76, endPoint y: 206, distance: 41.8
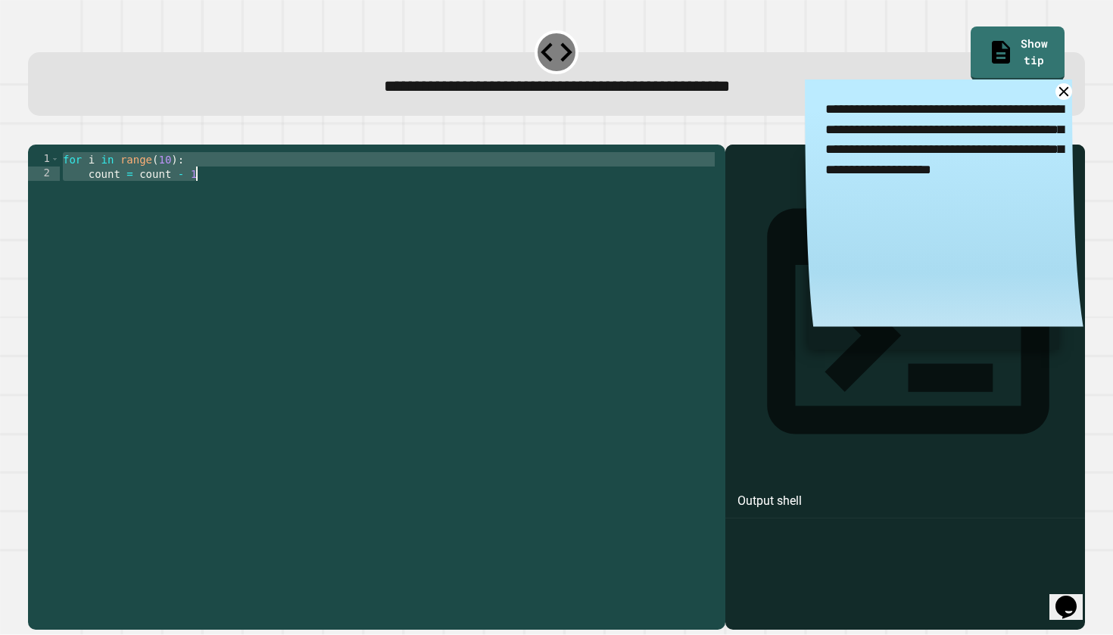
click at [76, 206] on div "**********" at bounding box center [373, 367] width 690 height 431
click at [202, 183] on div "for i in range ( 10 ) : count = count - 1" at bounding box center [389, 382] width 658 height 460
click at [62, 183] on div "for i in range ( 10 ) : count = count - 1" at bounding box center [389, 382] width 658 height 460
type textarea "**********"
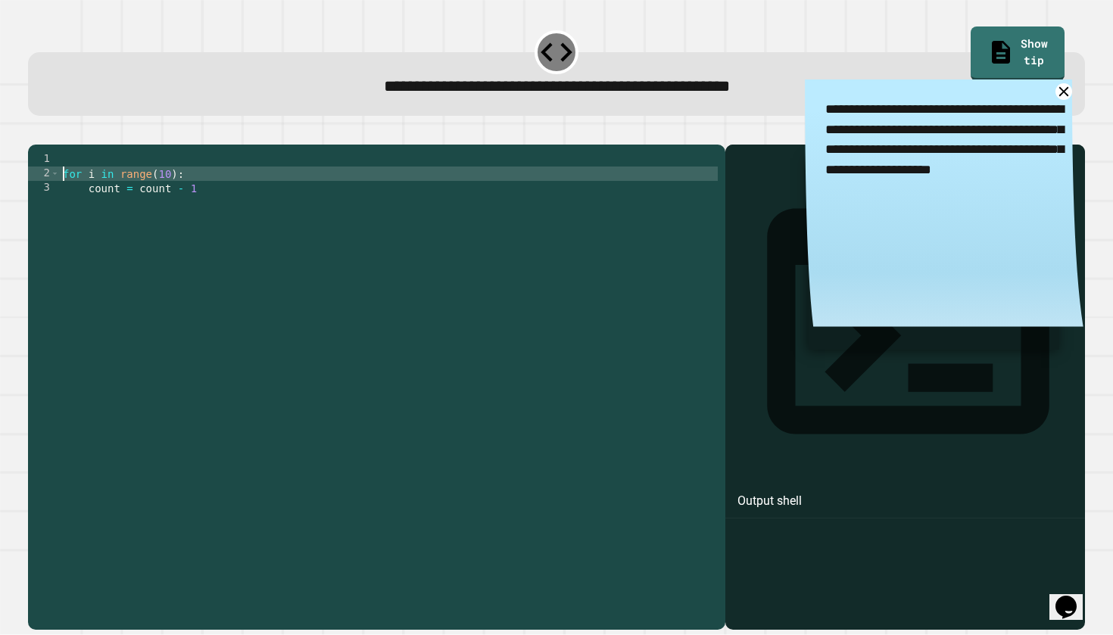
scroll to position [0, 1]
click at [73, 184] on div "for i in range ( 10 ) : count = count - 1" at bounding box center [389, 382] width 658 height 460
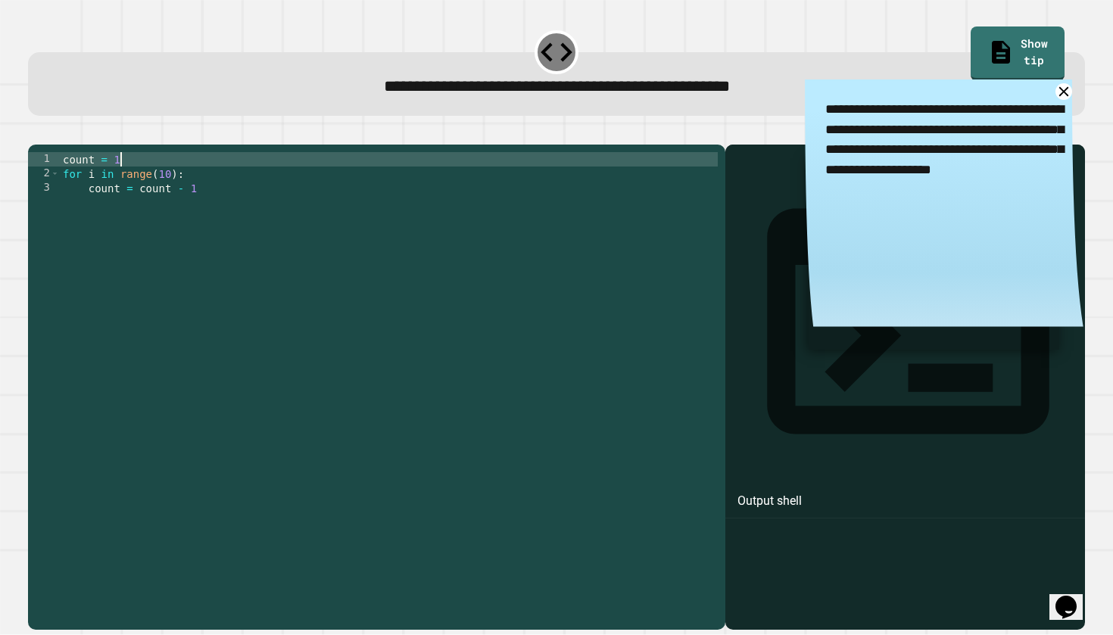
scroll to position [0, 4]
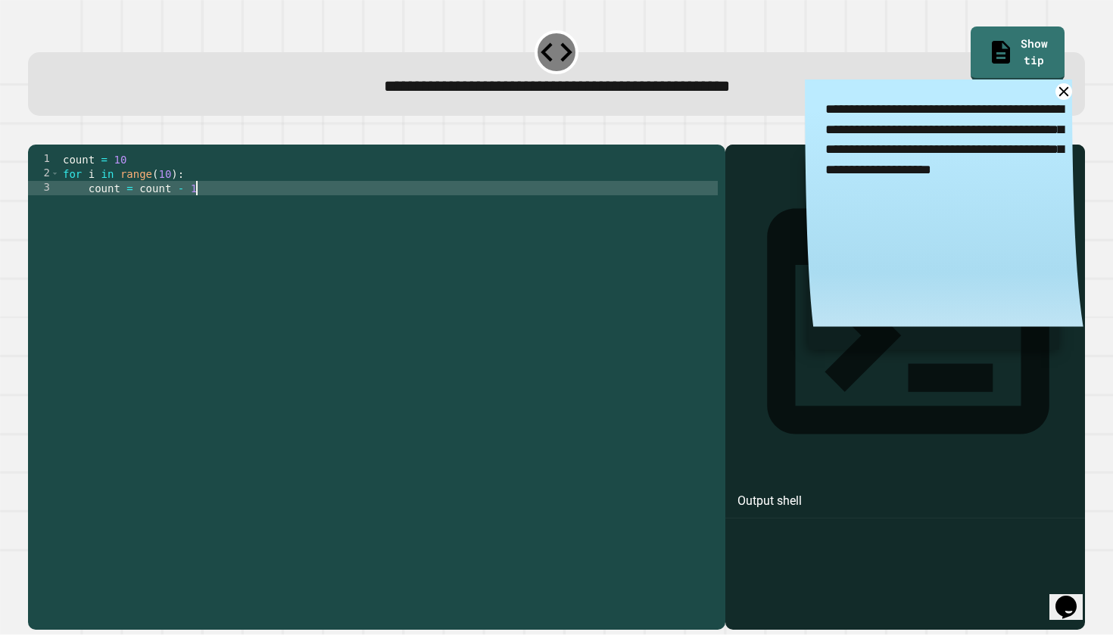
click at [297, 252] on div "count = 10 for i in range ( 10 ) : count = count - 1" at bounding box center [389, 382] width 658 height 460
click at [294, 227] on div "count = 10 for i in range ( 10 ) : count = count - 1" at bounding box center [389, 382] width 658 height 460
click at [36, 132] on icon "button" at bounding box center [36, 132] width 0 height 0
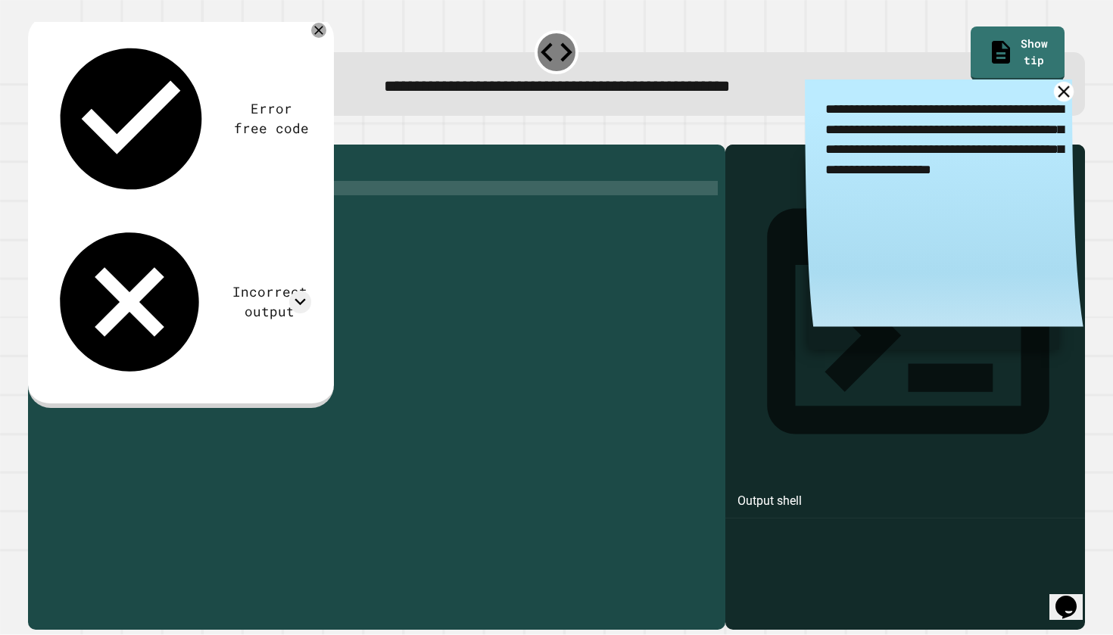
click at [1003, 95] on icon at bounding box center [1063, 91] width 11 height 11
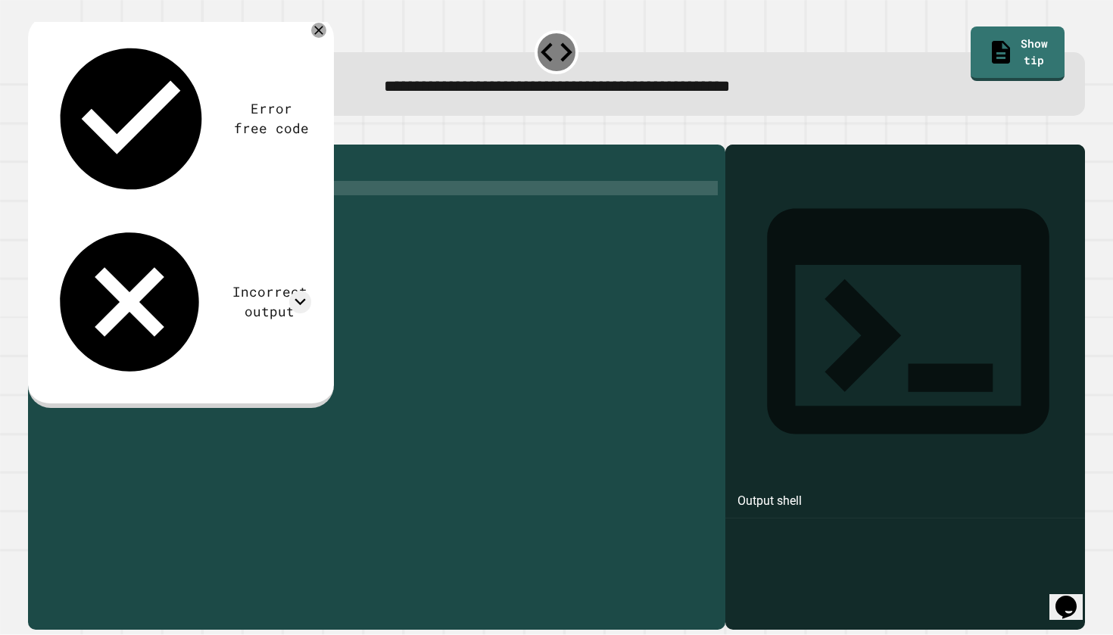
click at [230, 223] on div "count = 10 for i in range ( 10 ) : count = count - 1" at bounding box center [389, 382] width 658 height 460
click at [318, 30] on icon at bounding box center [319, 30] width 18 height 18
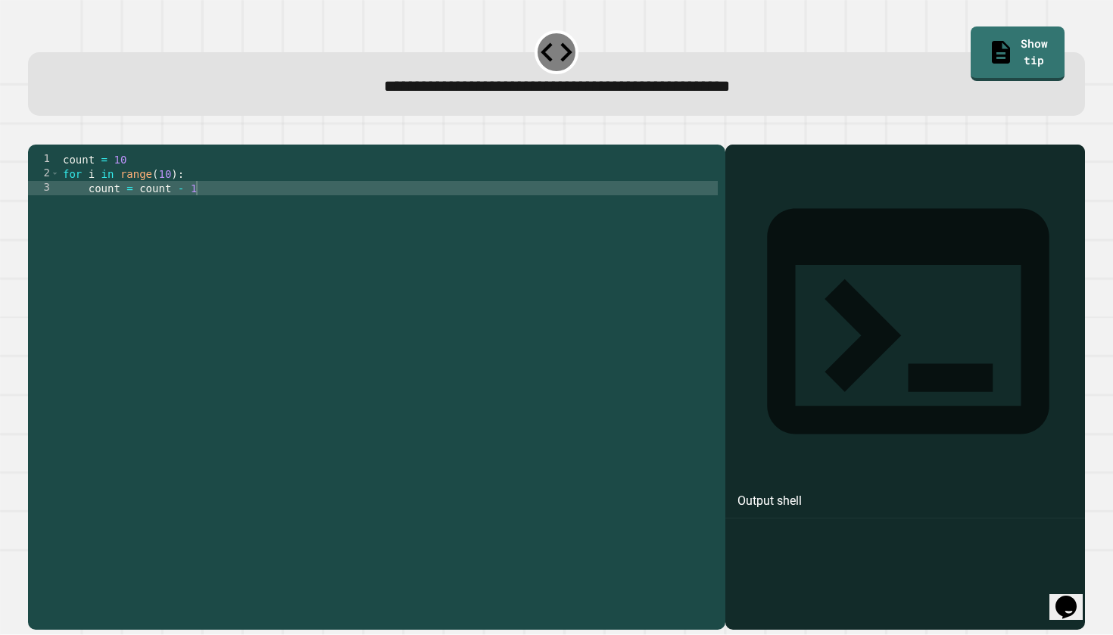
click at [194, 247] on div "count = 10 for i in range ( 10 ) : count = count - 1" at bounding box center [389, 382] width 658 height 460
type textarea "**********"
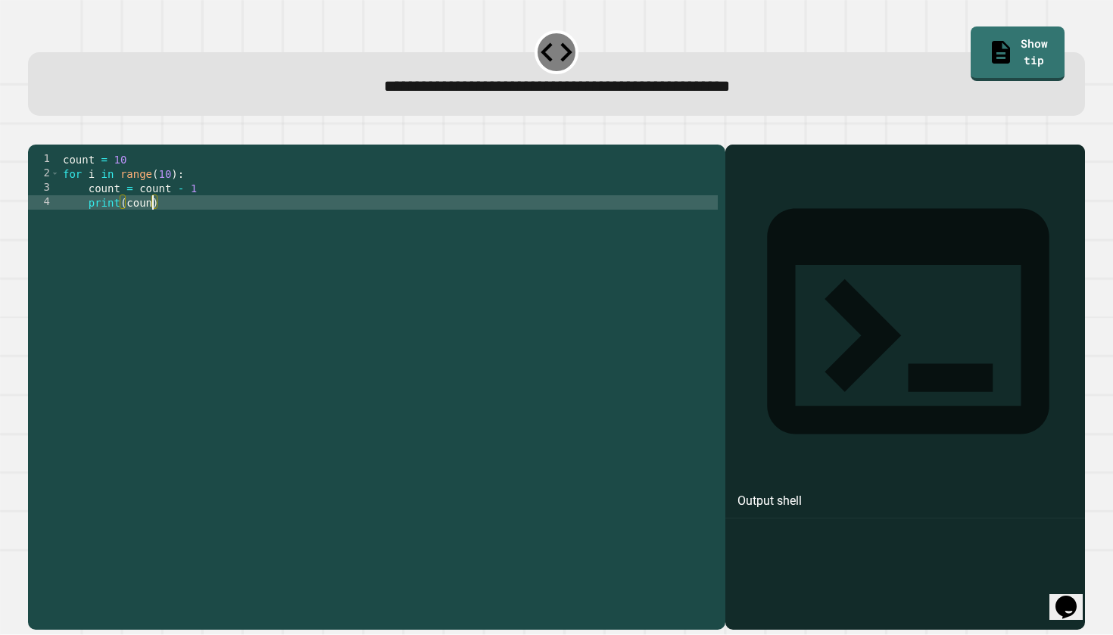
scroll to position [0, 6]
click at [36, 132] on icon "button" at bounding box center [36, 132] width 0 height 0
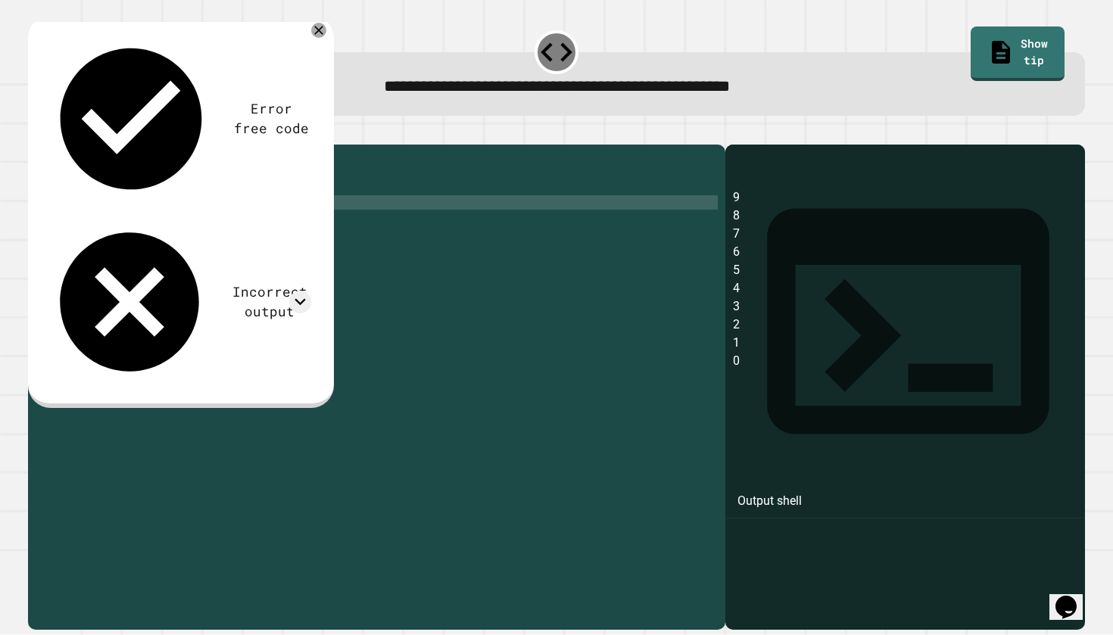
click at [170, 199] on div "count = 10 for i in range ( 10 ) : count = count - 1 print ( count )" at bounding box center [389, 382] width 658 height 460
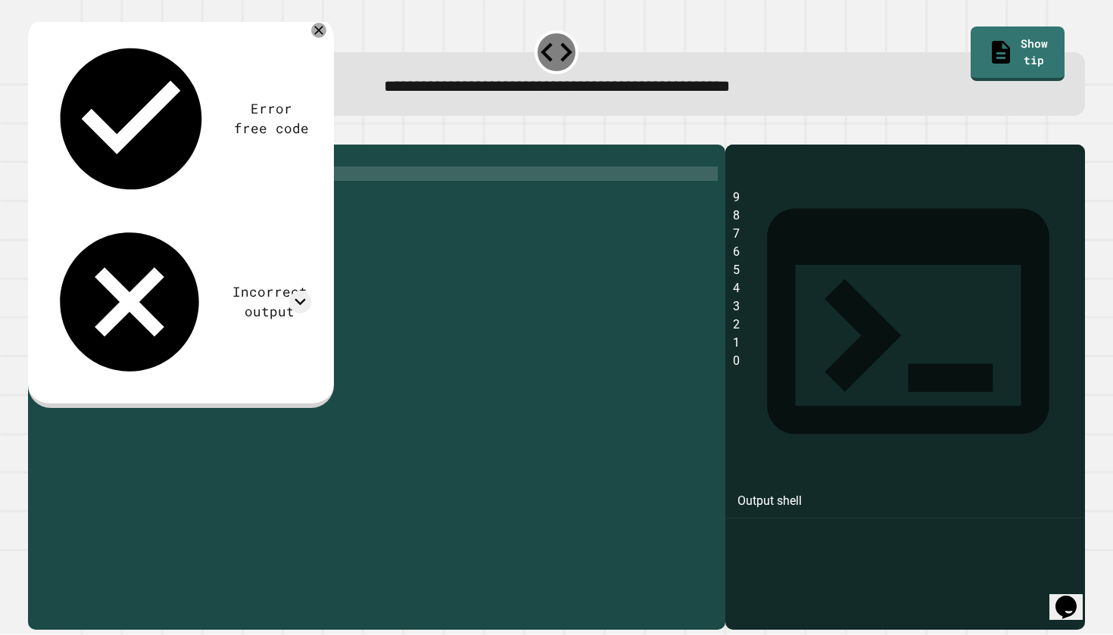
scroll to position [0, 7]
click at [36, 132] on icon "button" at bounding box center [36, 132] width 0 height 0
click at [169, 198] on div "count = 10 for i in range ( 11 ) : count = count - 1 print ( count )" at bounding box center [389, 382] width 658 height 460
click at [132, 185] on div "count = 10 for i in range ( 10 ) : count = count - 1 print ( count )" at bounding box center [389, 382] width 658 height 460
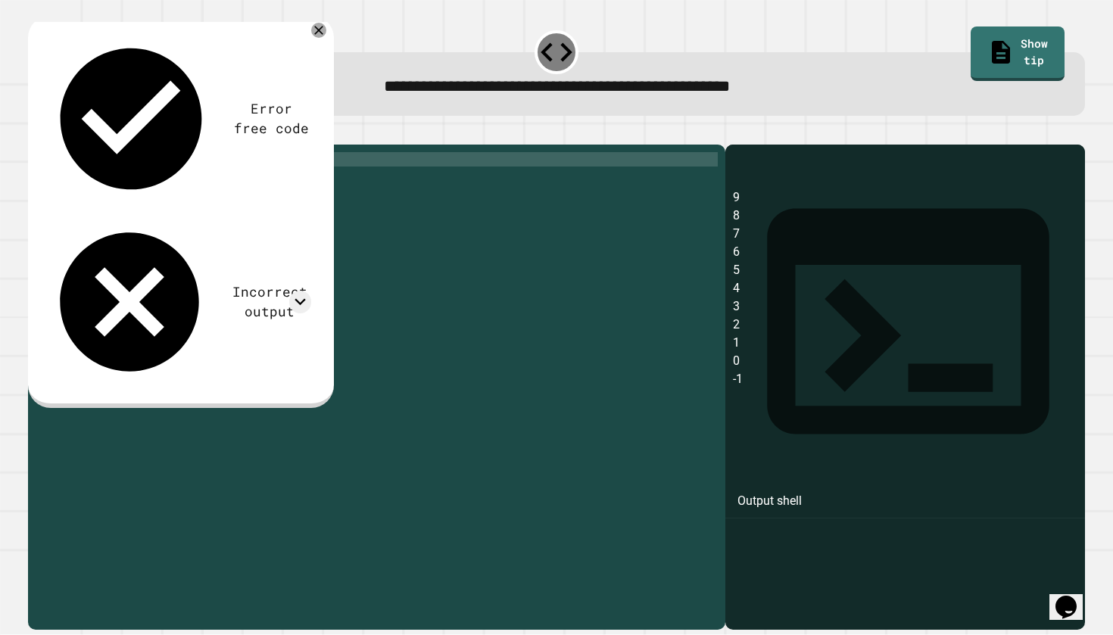
type textarea "**********"
click at [50, 142] on icon "button" at bounding box center [46, 141] width 8 height 11
